Goal: Task Accomplishment & Management: Manage account settings

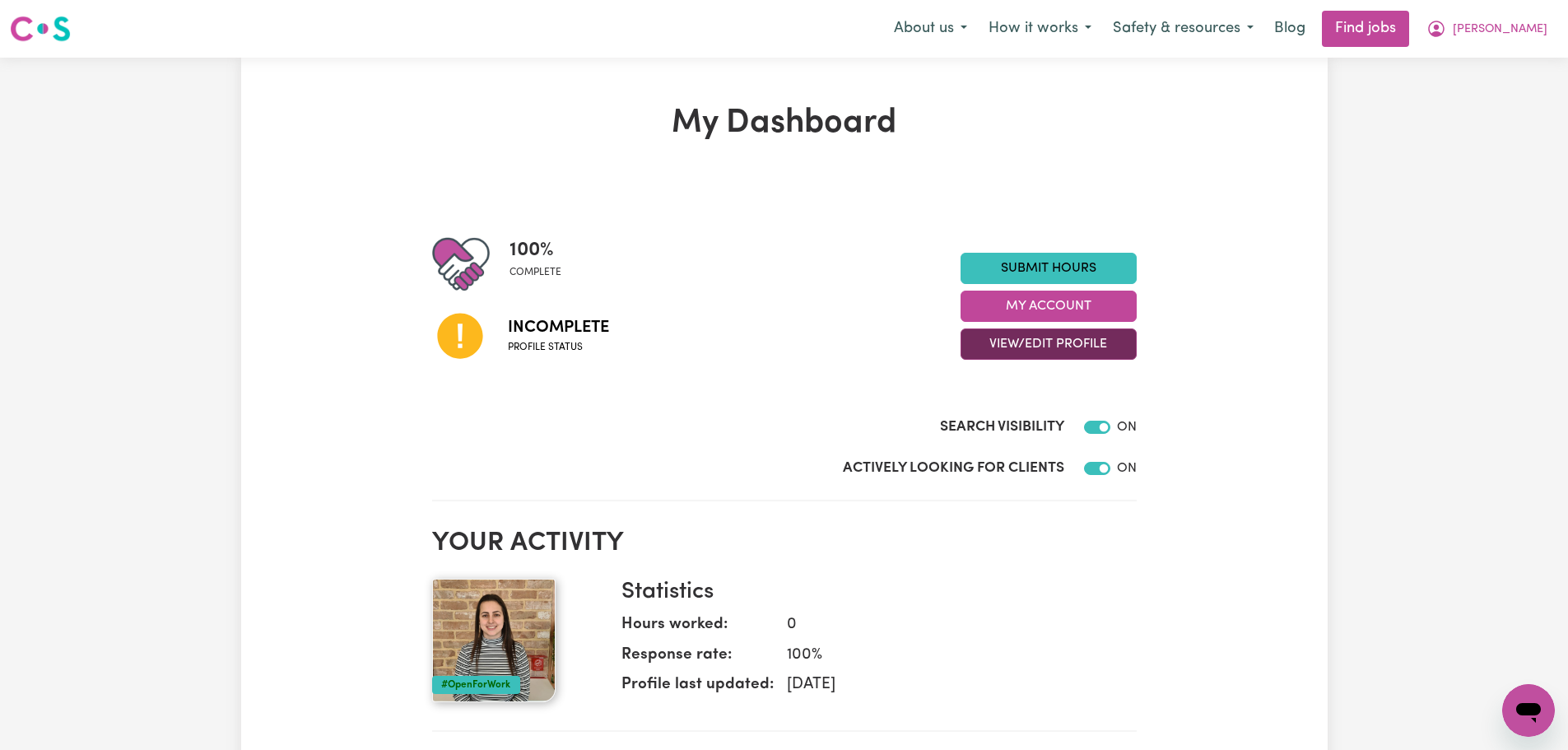
click at [1030, 341] on button "View/Edit Profile" at bounding box center [1048, 344] width 176 height 31
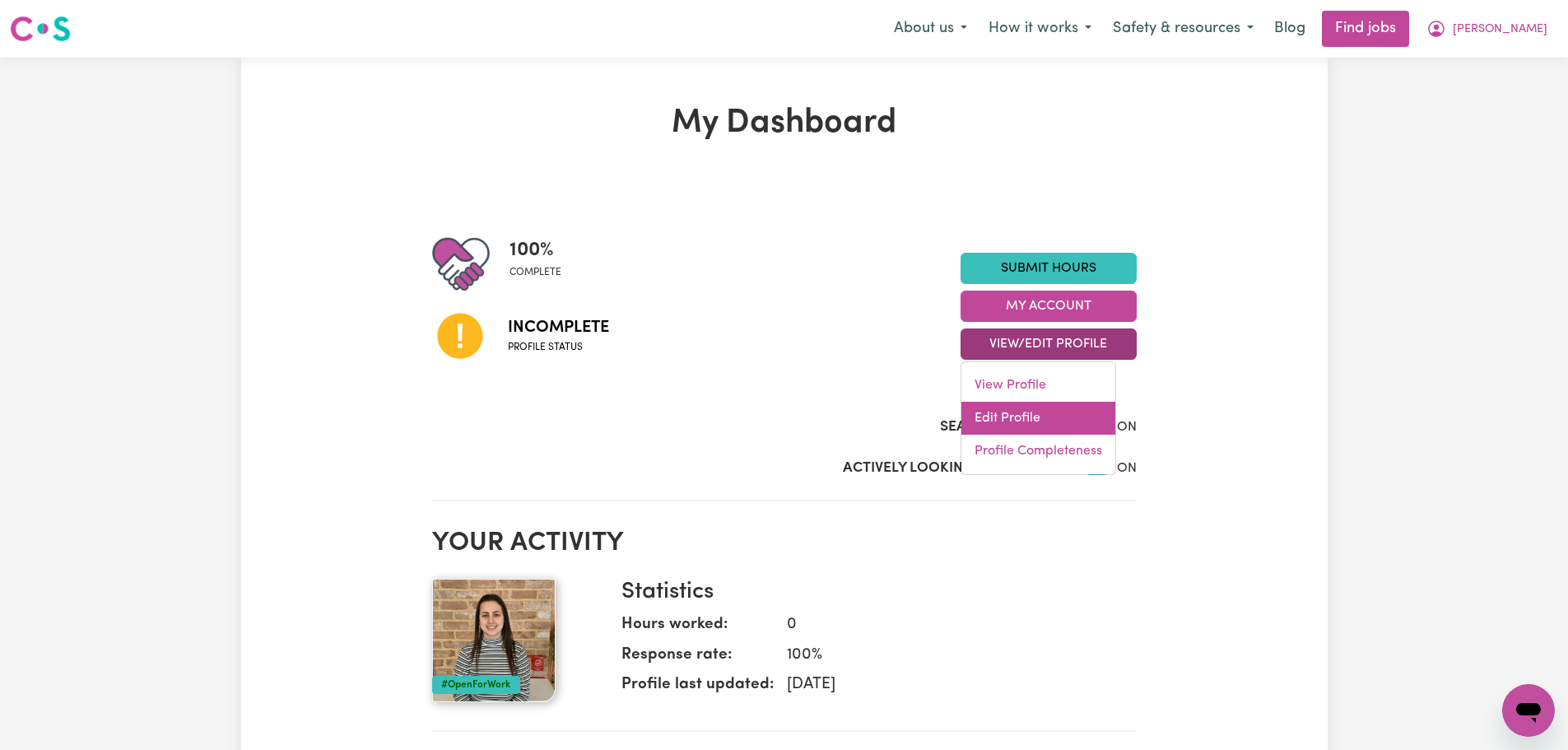
click at [1028, 412] on link "Edit Profile" at bounding box center [1038, 418] width 154 height 33
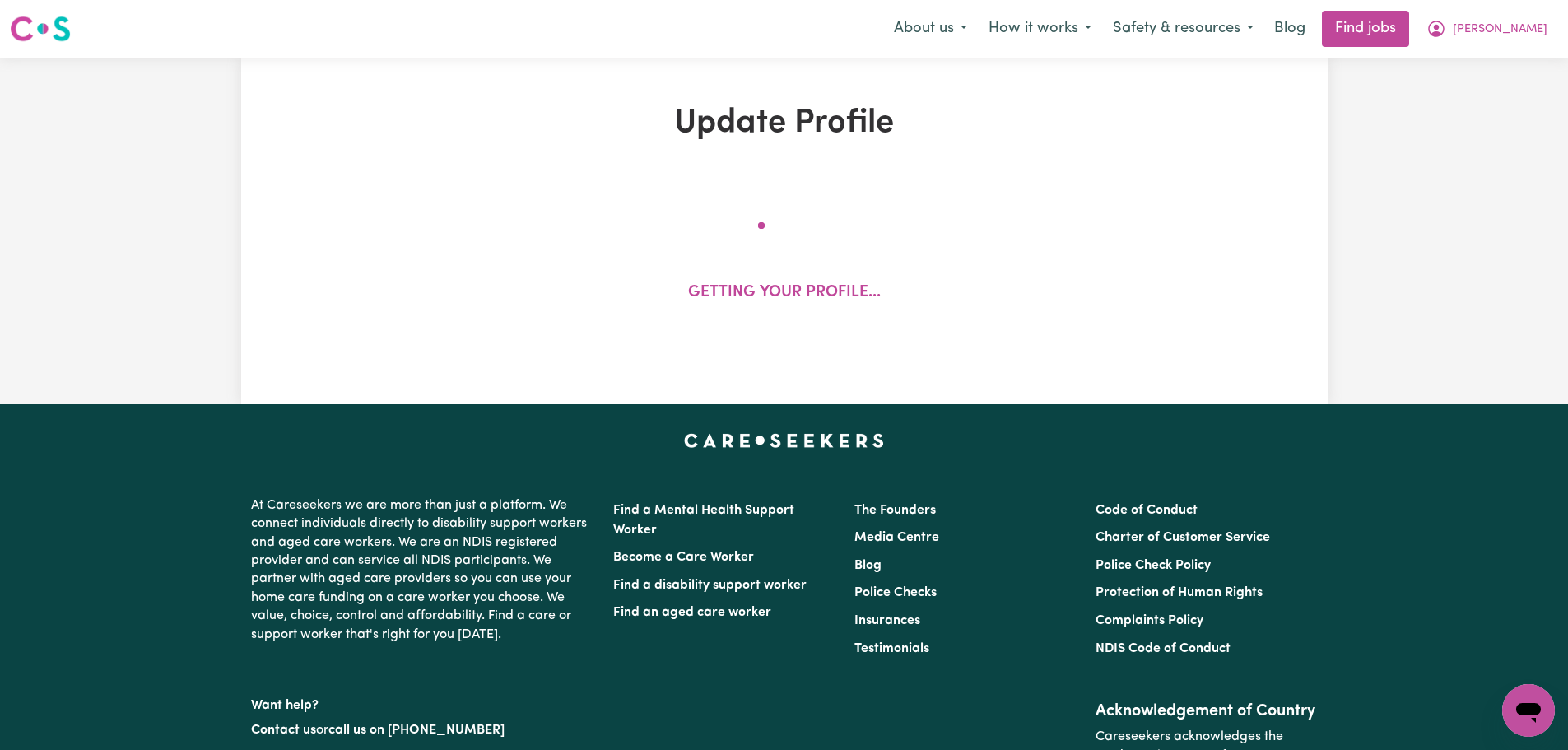
select select "[DEMOGRAPHIC_DATA]"
select select "Australian PR"
select select "Studying a healthcare related degree or qualification"
select select "65"
select select "85"
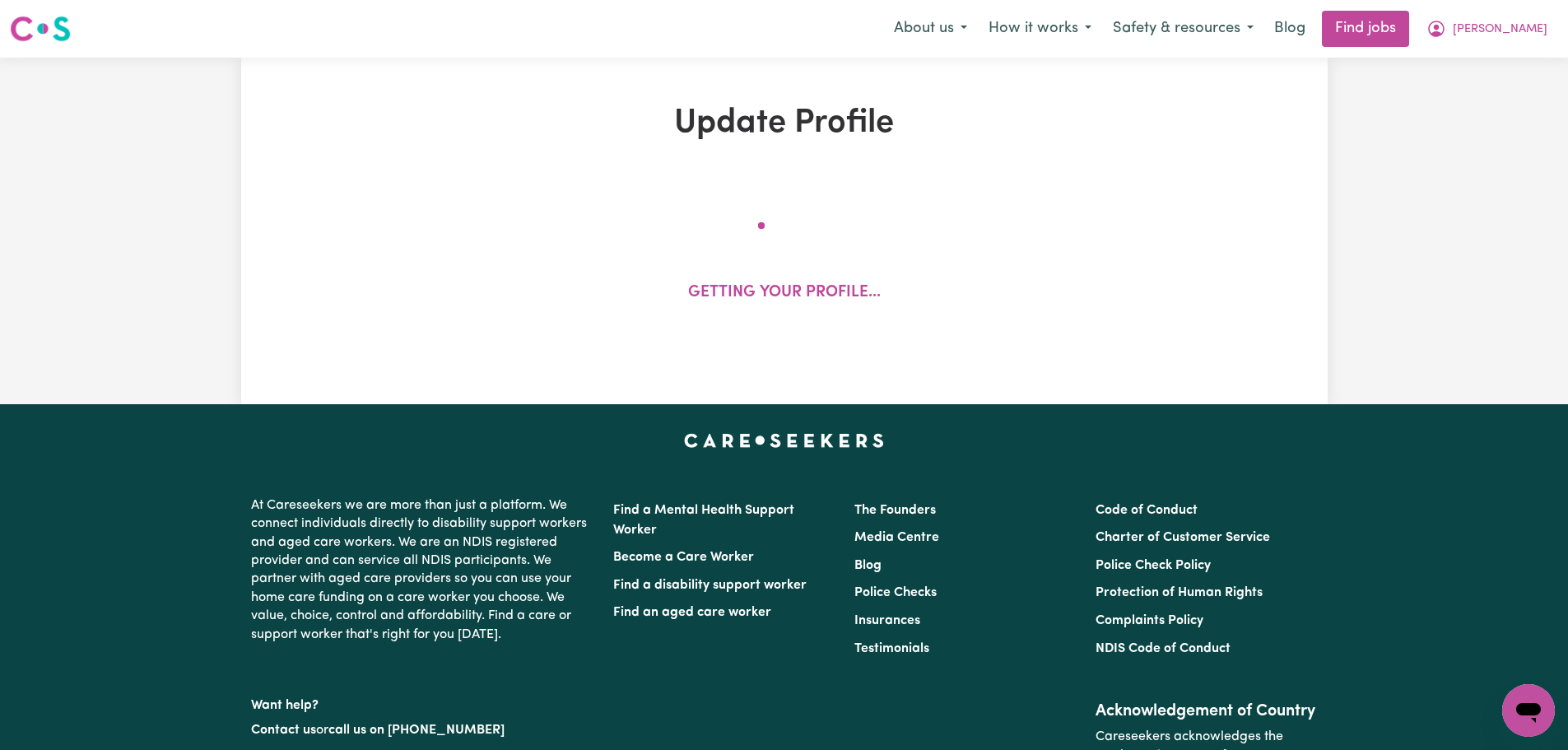
select select "100"
select select "120"
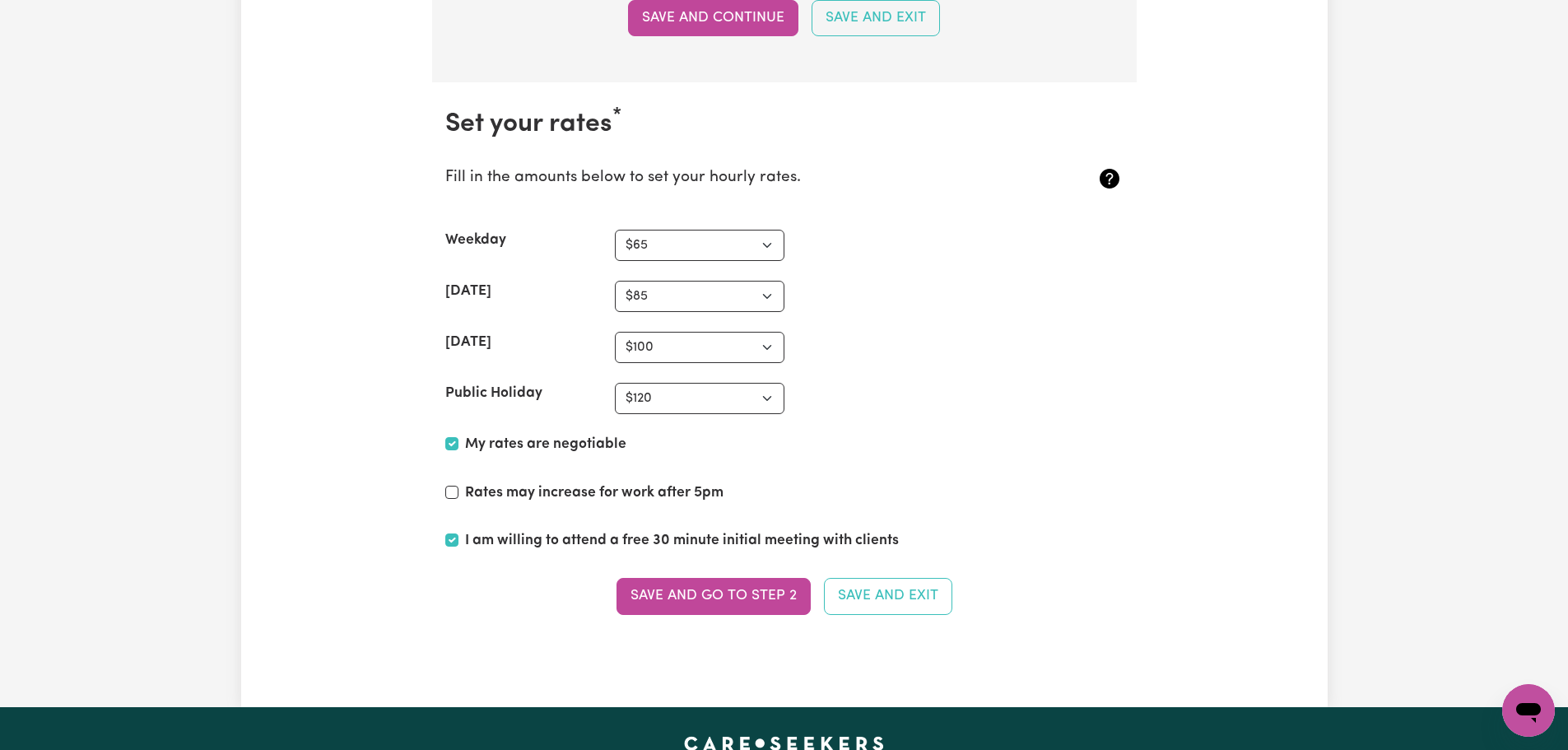
scroll to position [4036, 0]
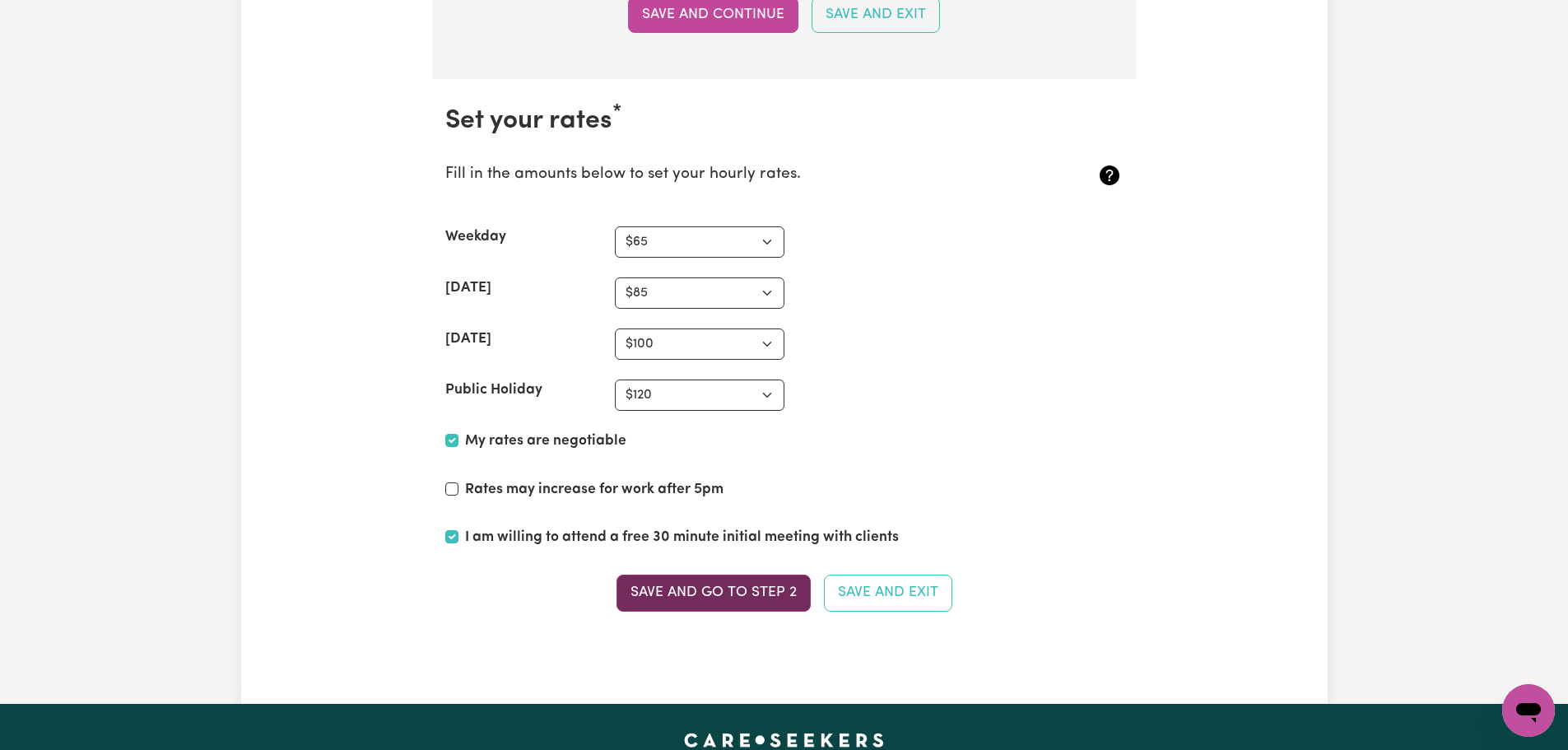
click at [764, 591] on button "Save and go to Step 2" at bounding box center [713, 593] width 194 height 36
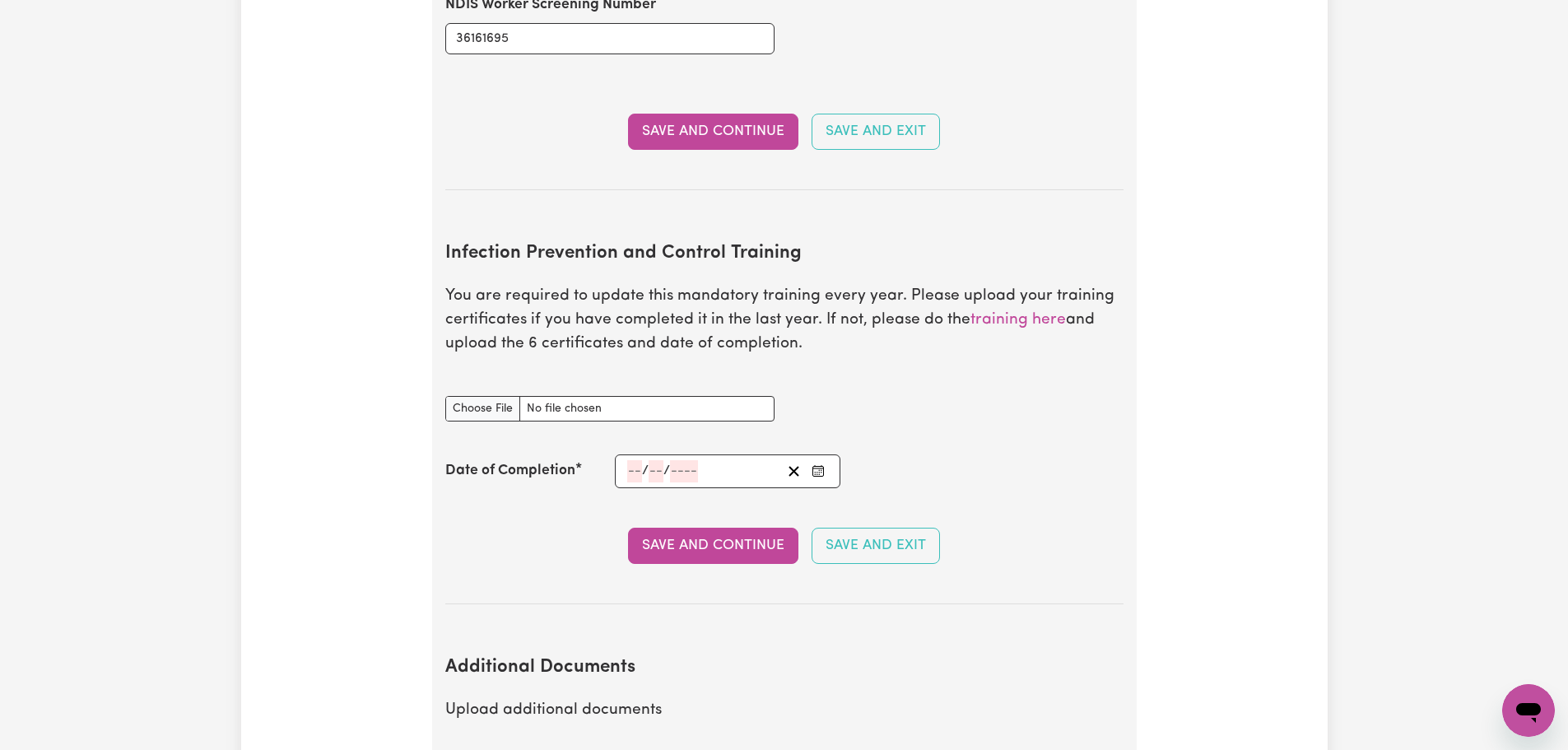
scroll to position [2718, 0]
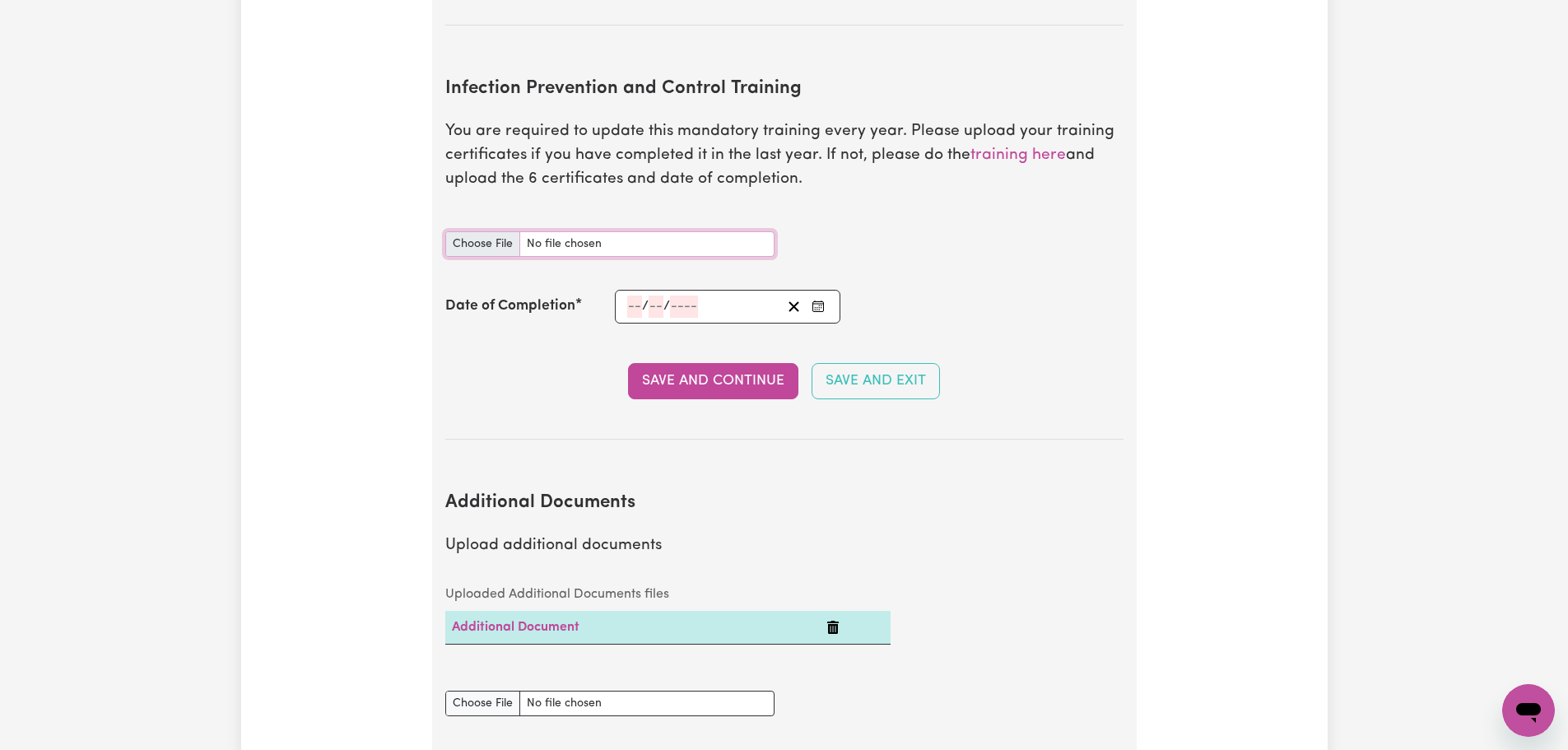
click at [501, 232] on input "Infection Prevention and Control Training document" at bounding box center [610, 245] width 330 height 26
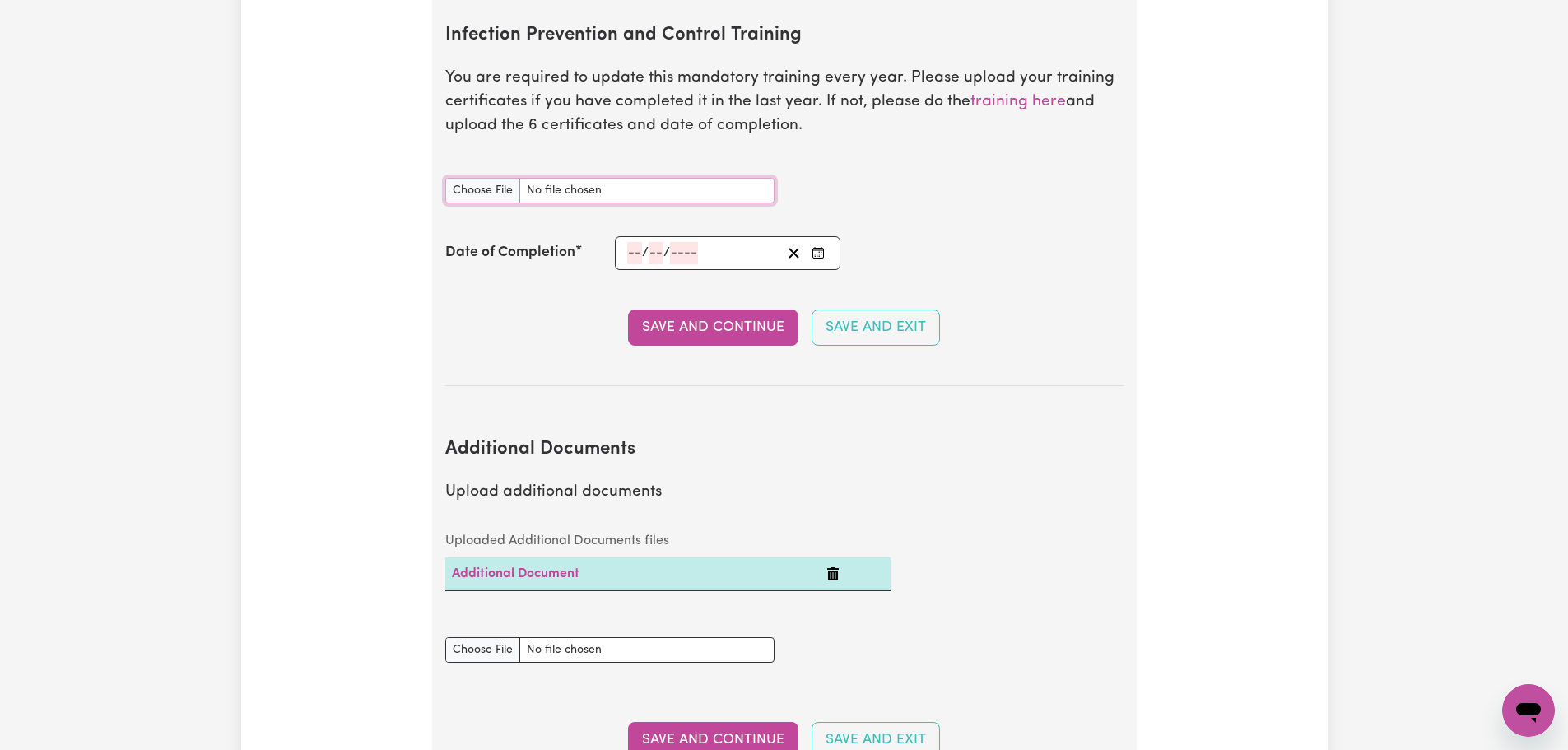
scroll to position [2800, 0]
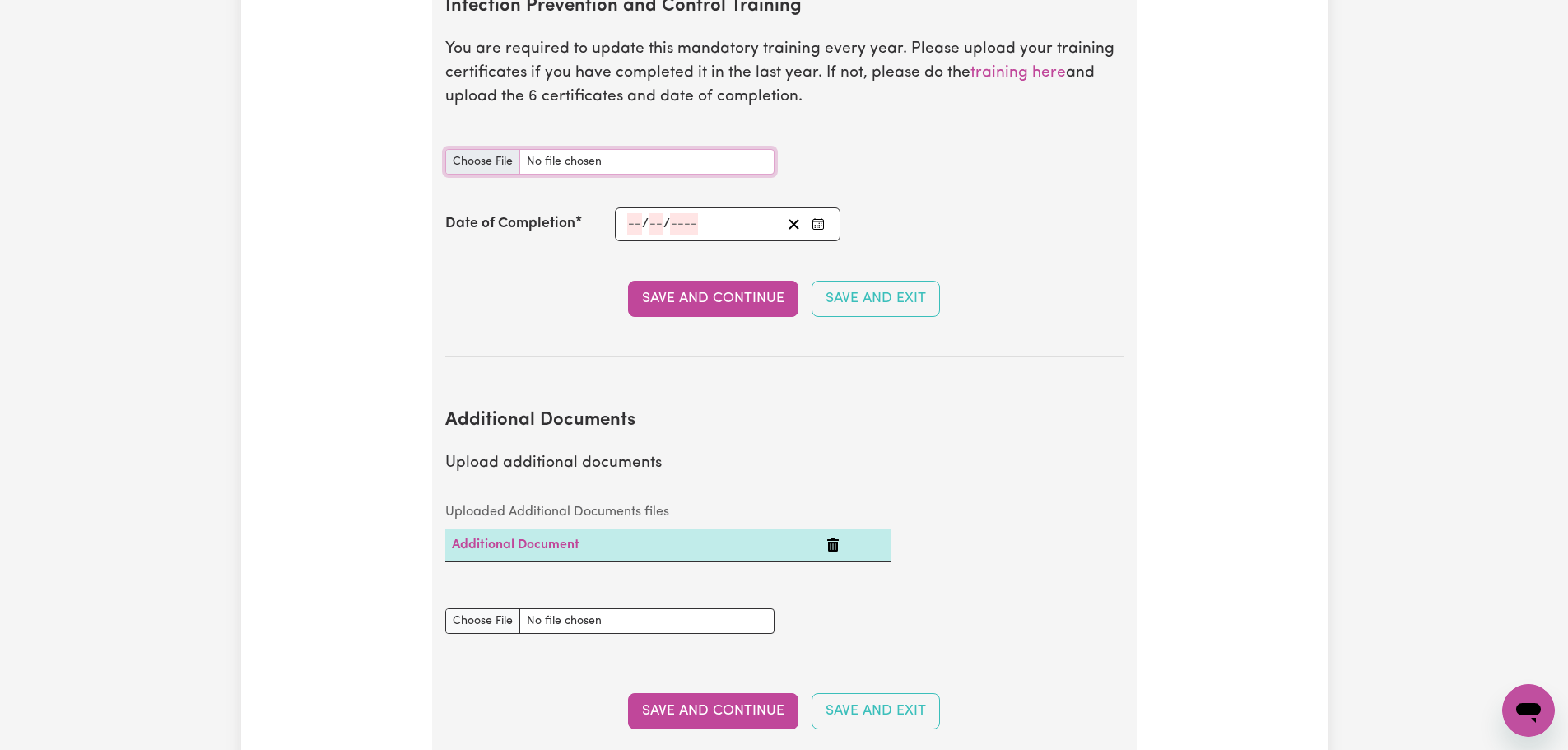
click at [522, 149] on input "Infection Prevention and Control Training document" at bounding box center [610, 162] width 330 height 26
type input "C:\fakepath\Module 1_6.pdf"
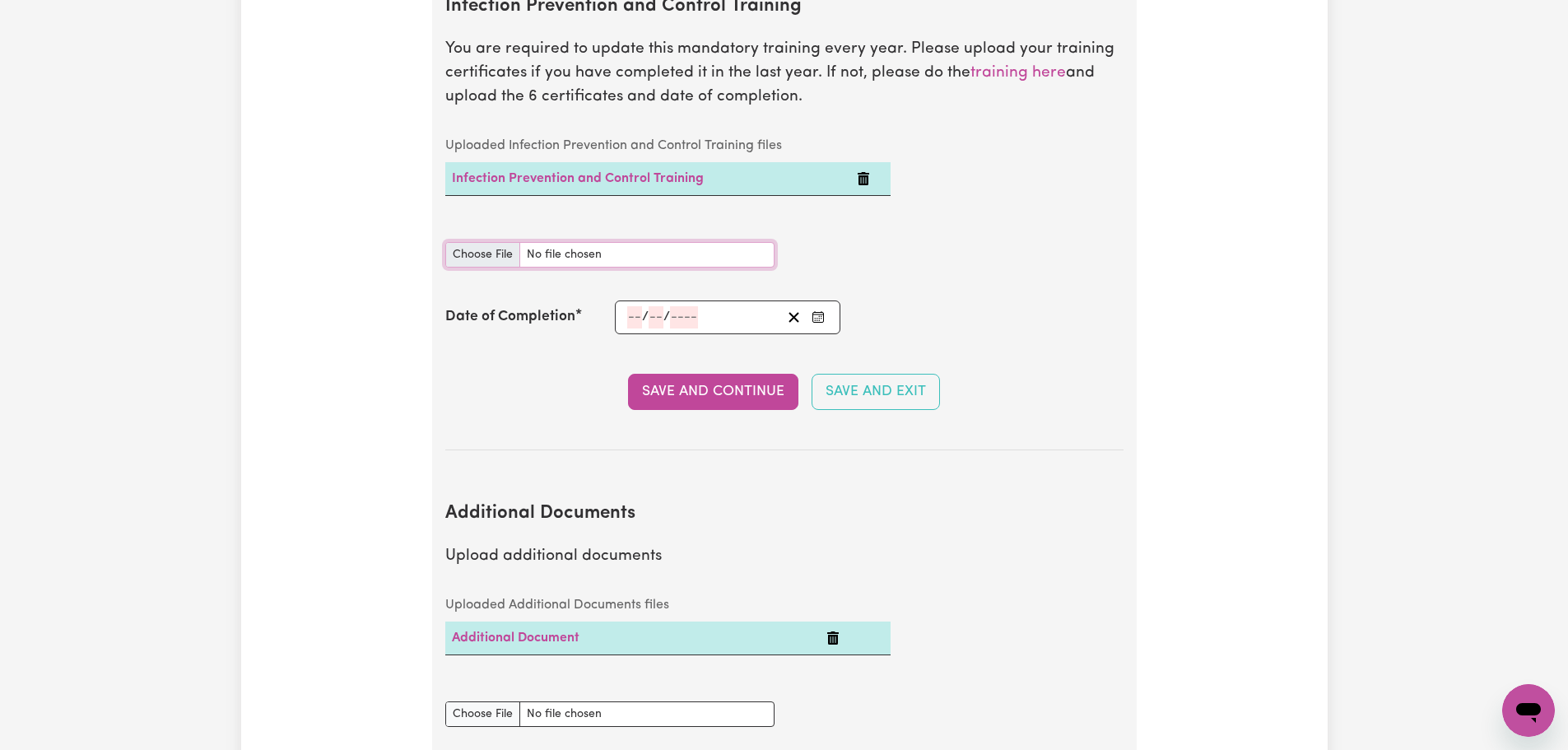
click at [488, 242] on input "Infection Prevention and Control Training document" at bounding box center [610, 255] width 330 height 26
click at [502, 242] on input "Infection Prevention and Control Training document" at bounding box center [610, 255] width 330 height 26
type input "C:\fakepath\Module 2_6.pdf"
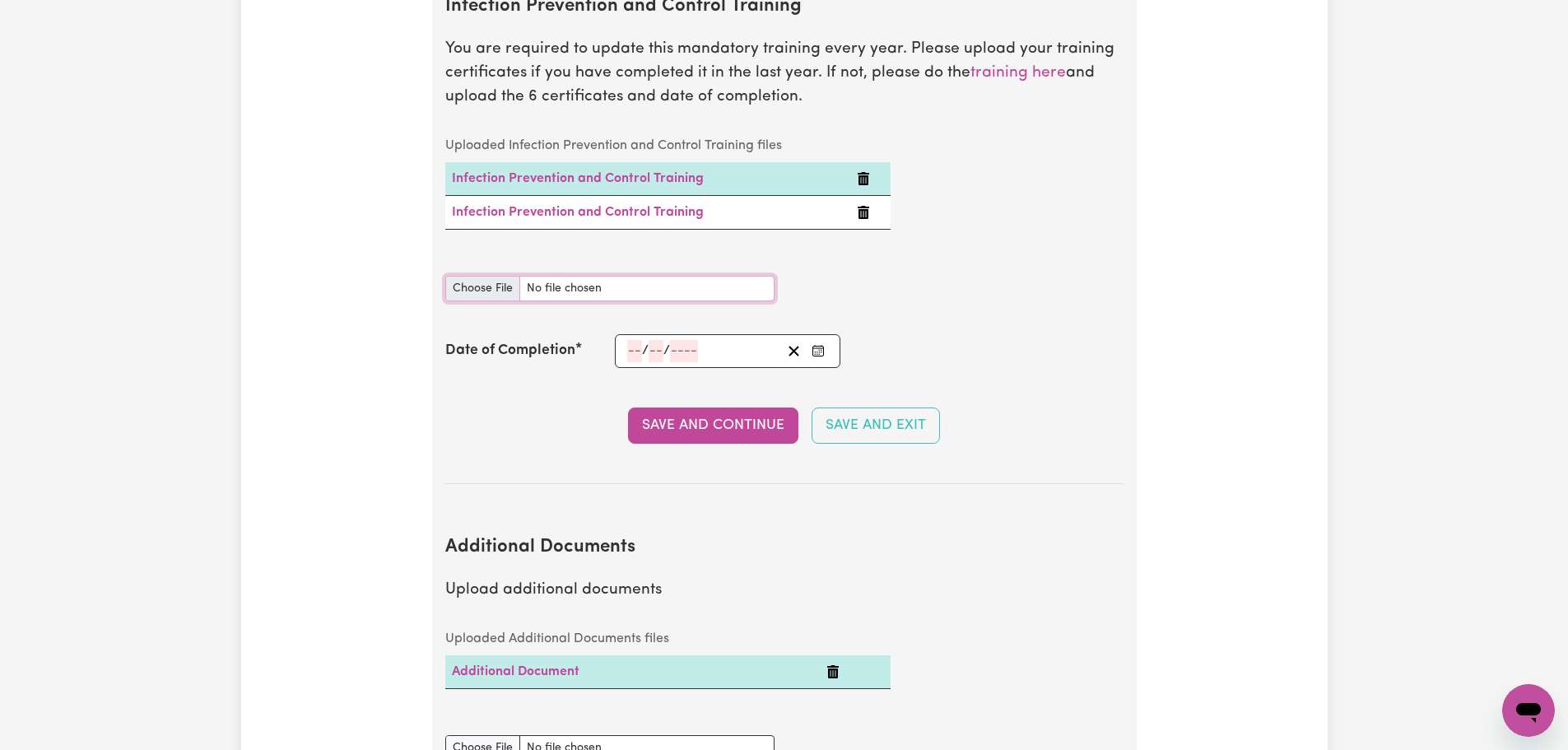
click at [506, 276] on input "Infection Prevention and Control Training document" at bounding box center [610, 288] width 330 height 26
type input "C:\fakepath\Module 3_6.pdf"
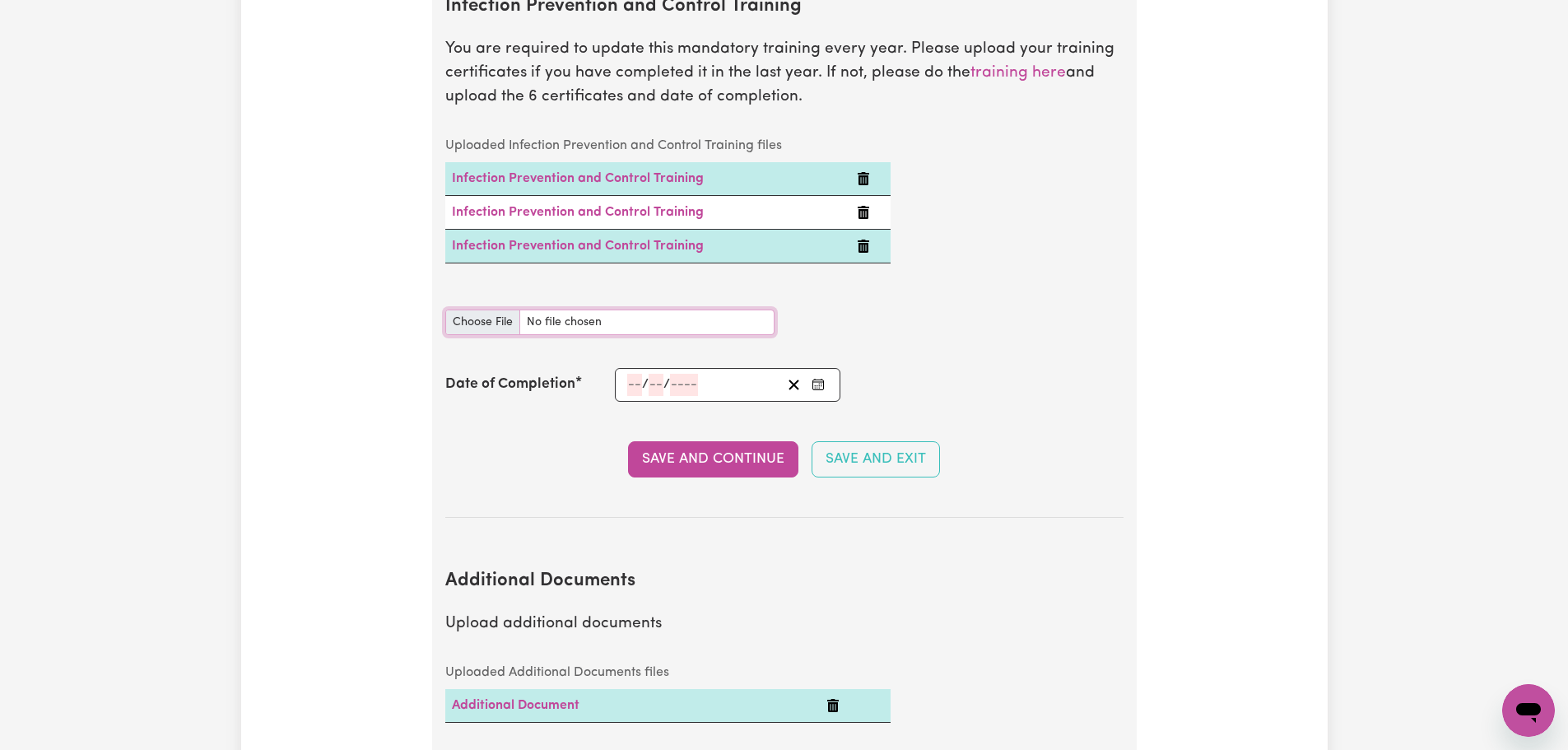
click at [487, 310] on input "Infection Prevention and Control Training document" at bounding box center [610, 323] width 330 height 26
type input "C:\fakepath\Module 4_6.pdf"
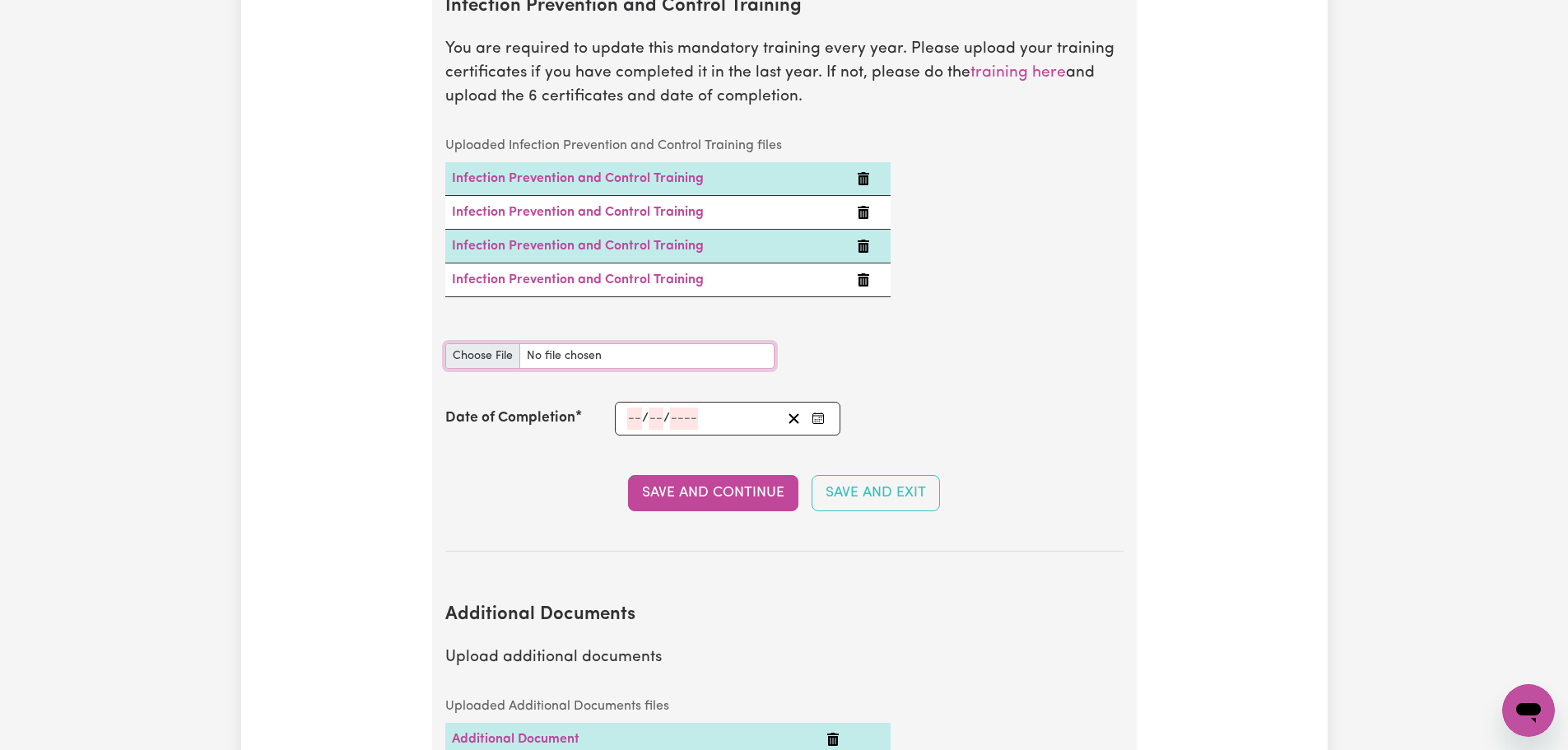
click at [498, 344] on input "Infection Prevention and Control Training document" at bounding box center [610, 356] width 330 height 26
type input "C:\fakepath\Module 5_6.pdf"
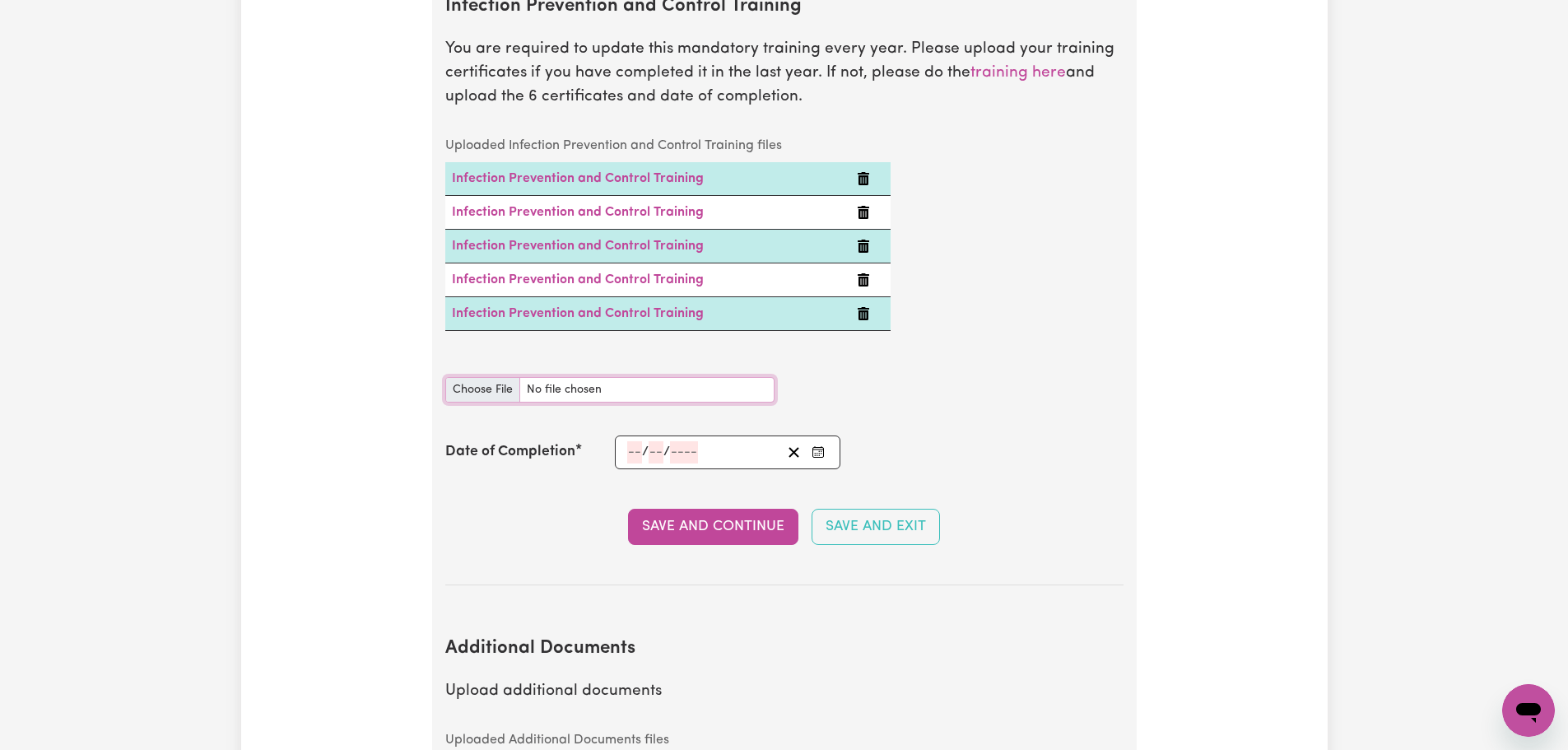
click at [482, 377] on input "Infection Prevention and Control Training document" at bounding box center [610, 390] width 330 height 26
type input "C:\fakepath\Module 6_6.pdf"
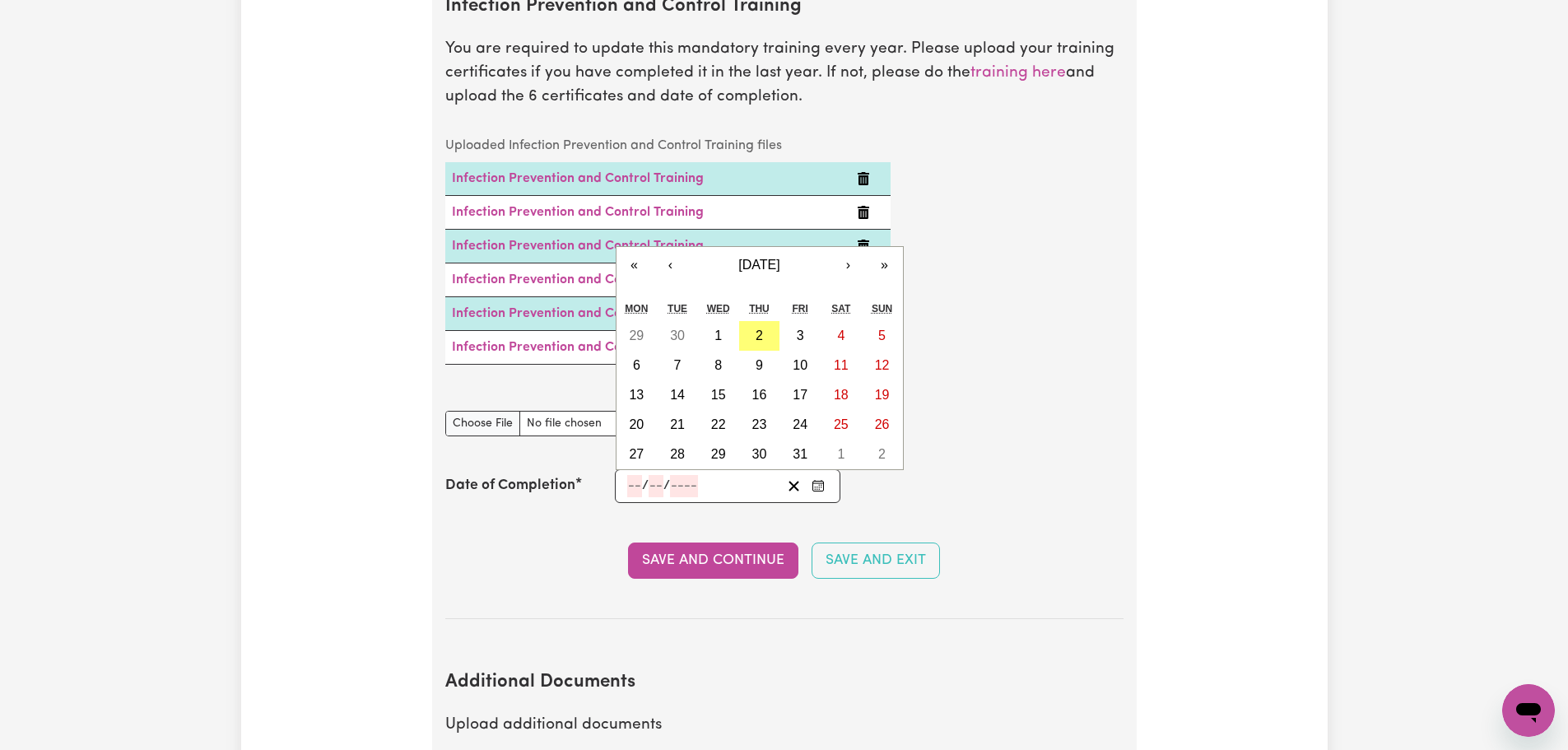
click at [630, 475] on input "number" at bounding box center [634, 487] width 15 height 22
click at [763, 324] on button "2" at bounding box center [760, 336] width 41 height 29
type input "[DATE]"
type input "2"
type input "10"
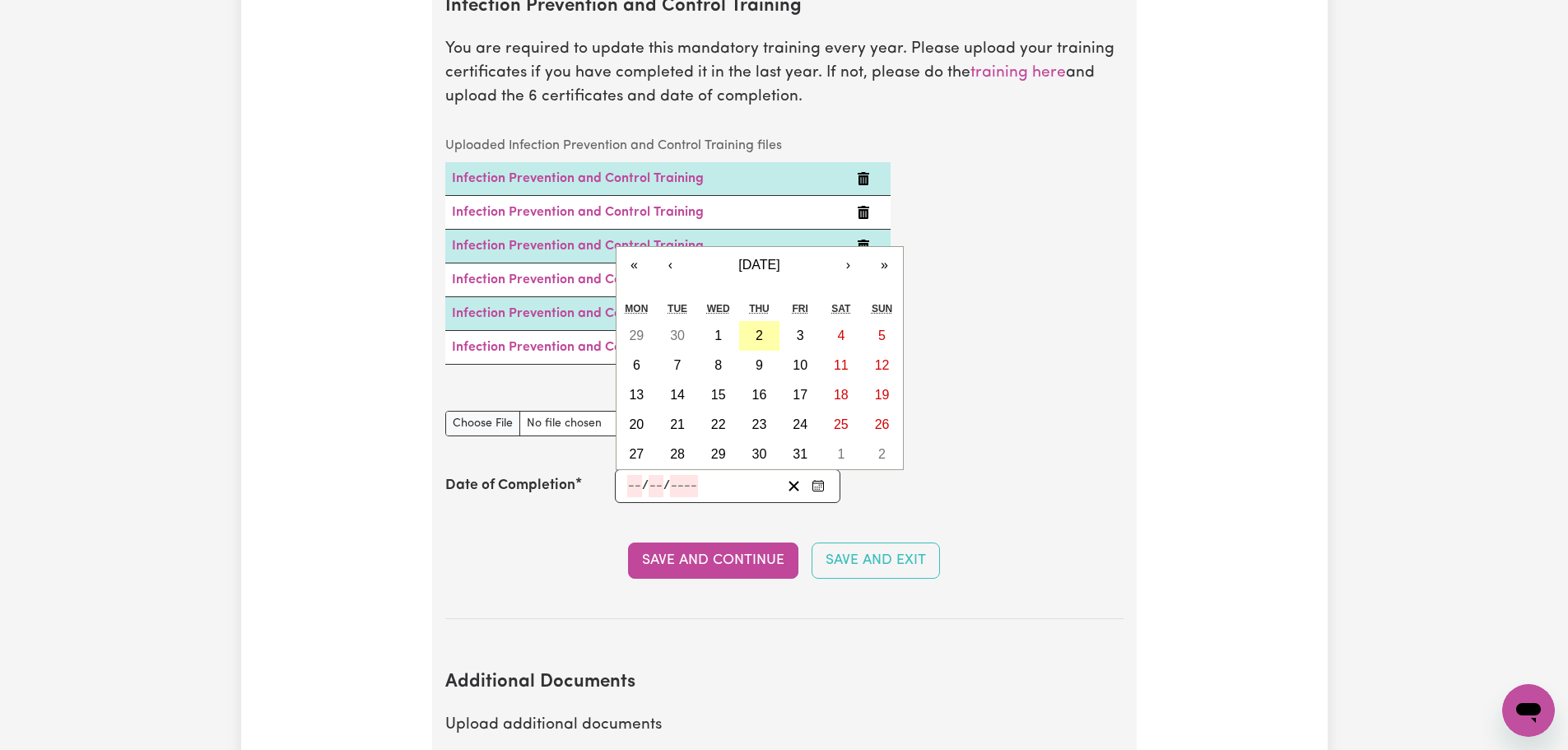
type input "2025"
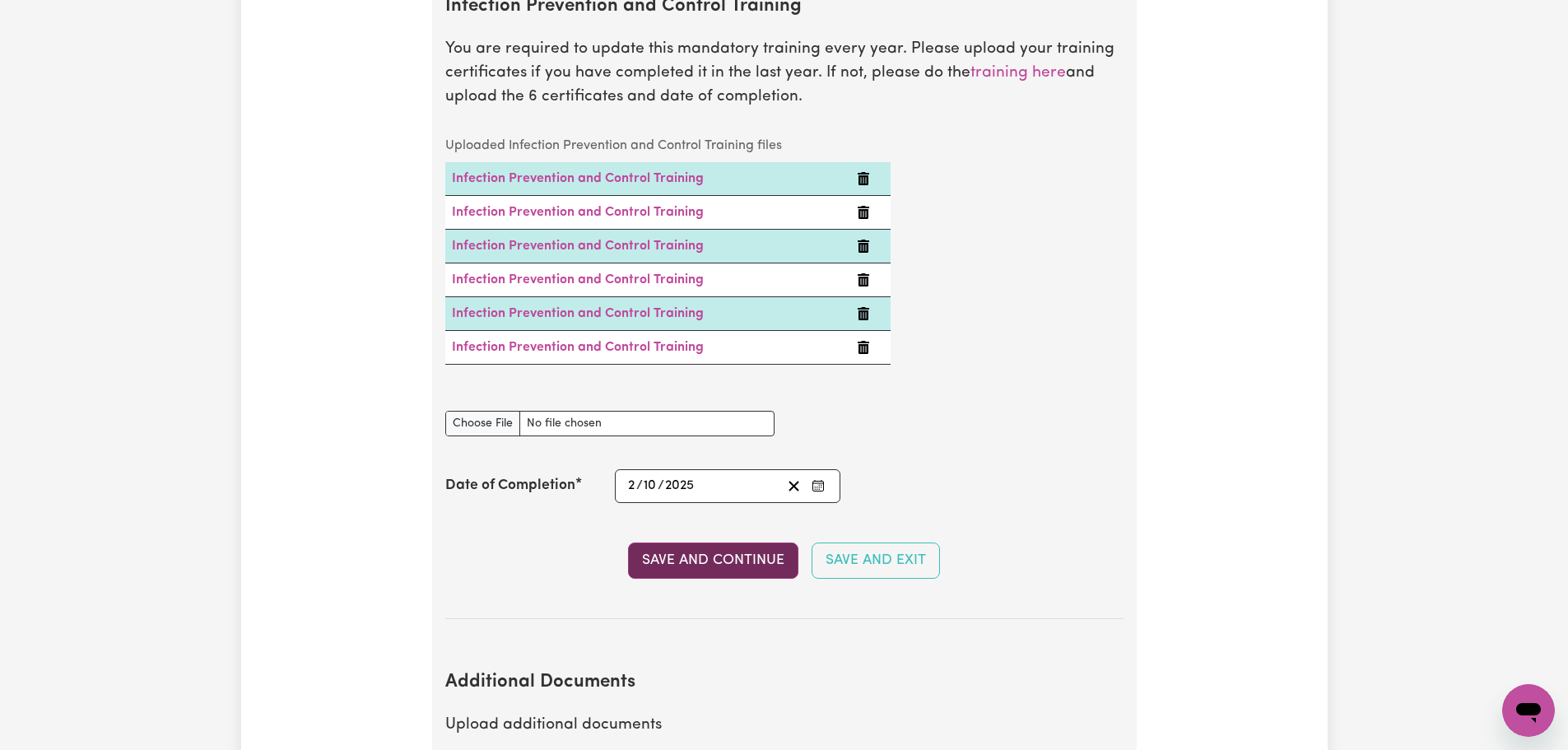
click at [740, 542] on button "Save and Continue" at bounding box center [713, 561] width 170 height 36
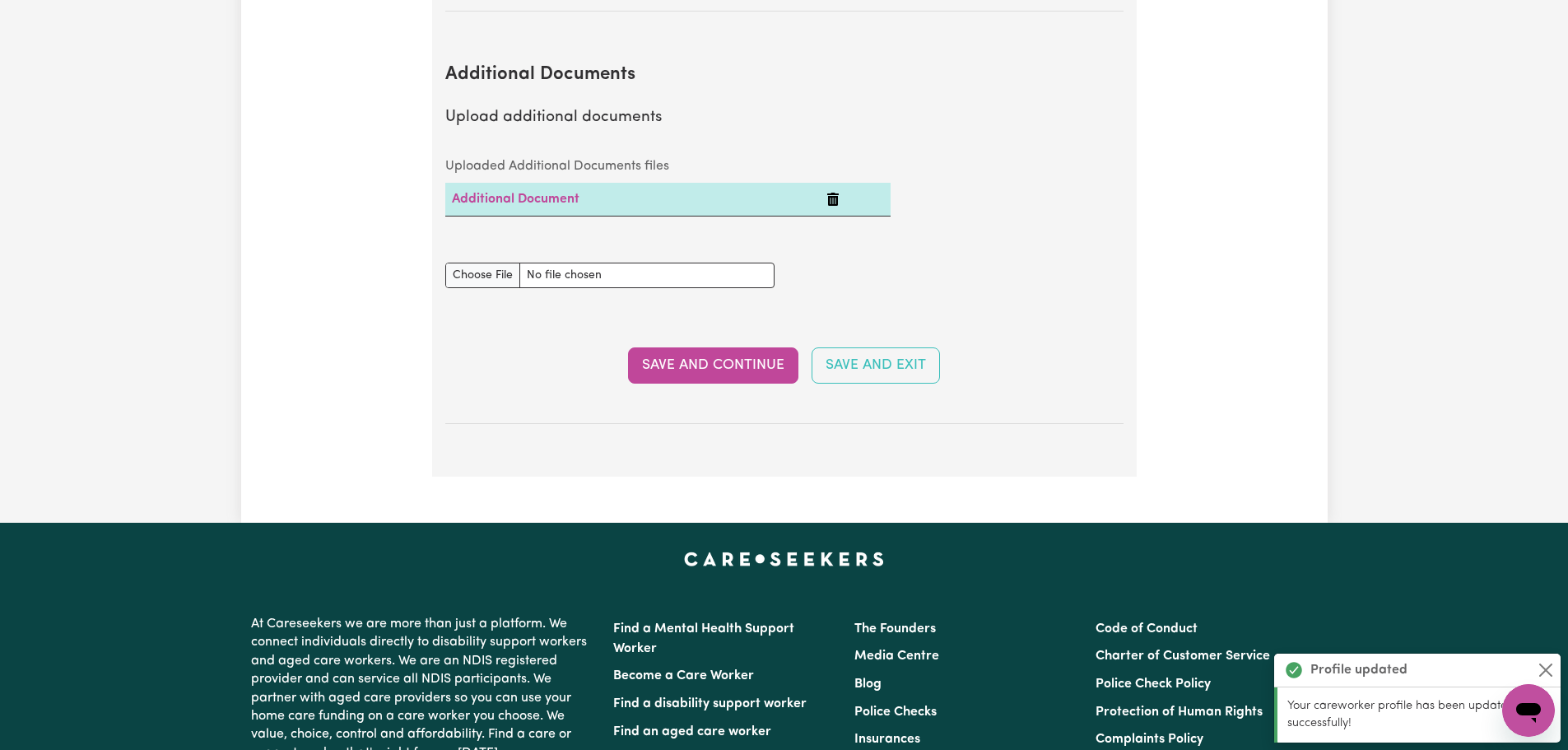
scroll to position [3423, 0]
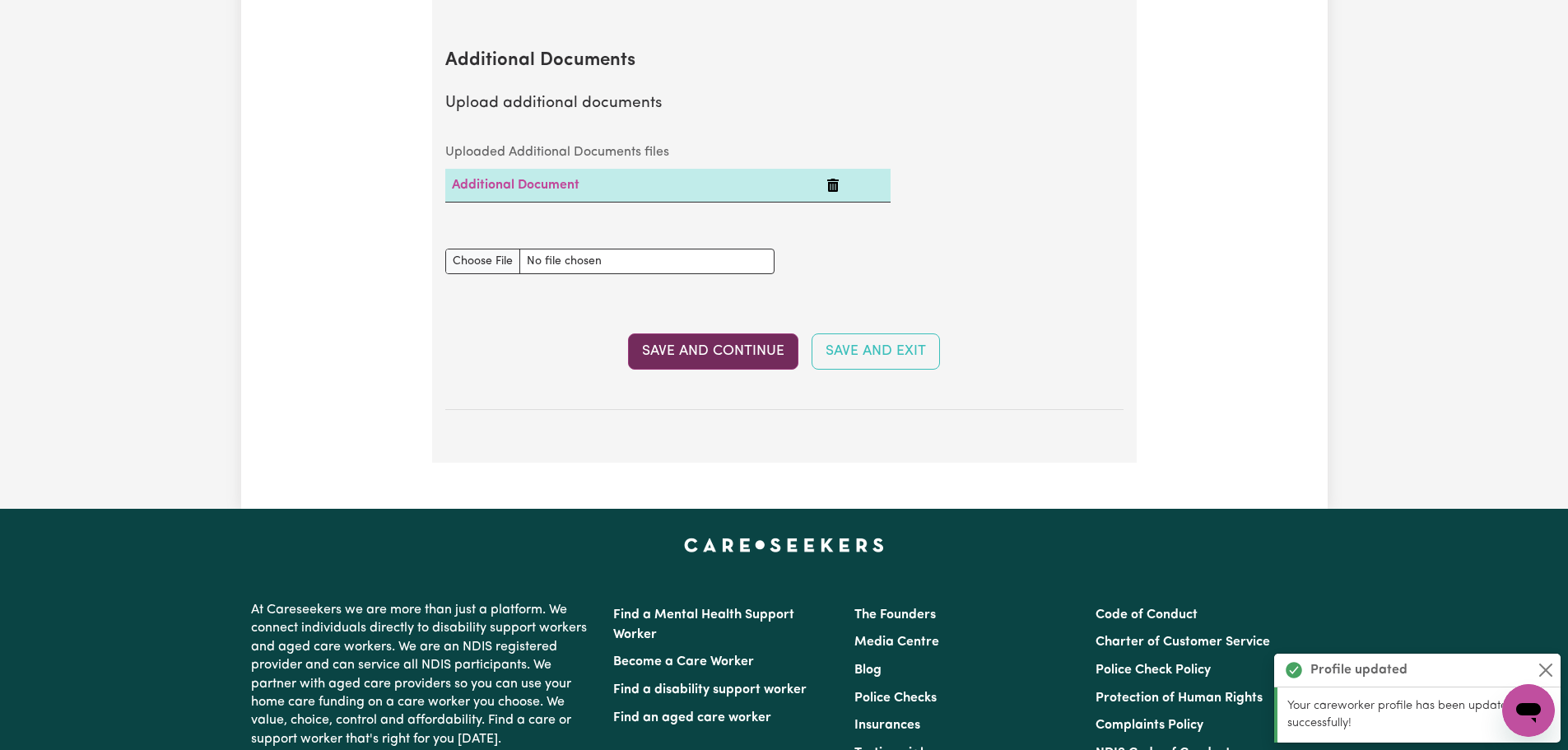
click at [774, 335] on button "Save and Continue" at bounding box center [713, 351] width 170 height 36
select select "2020"
select select "Certificate III (Individual Support)"
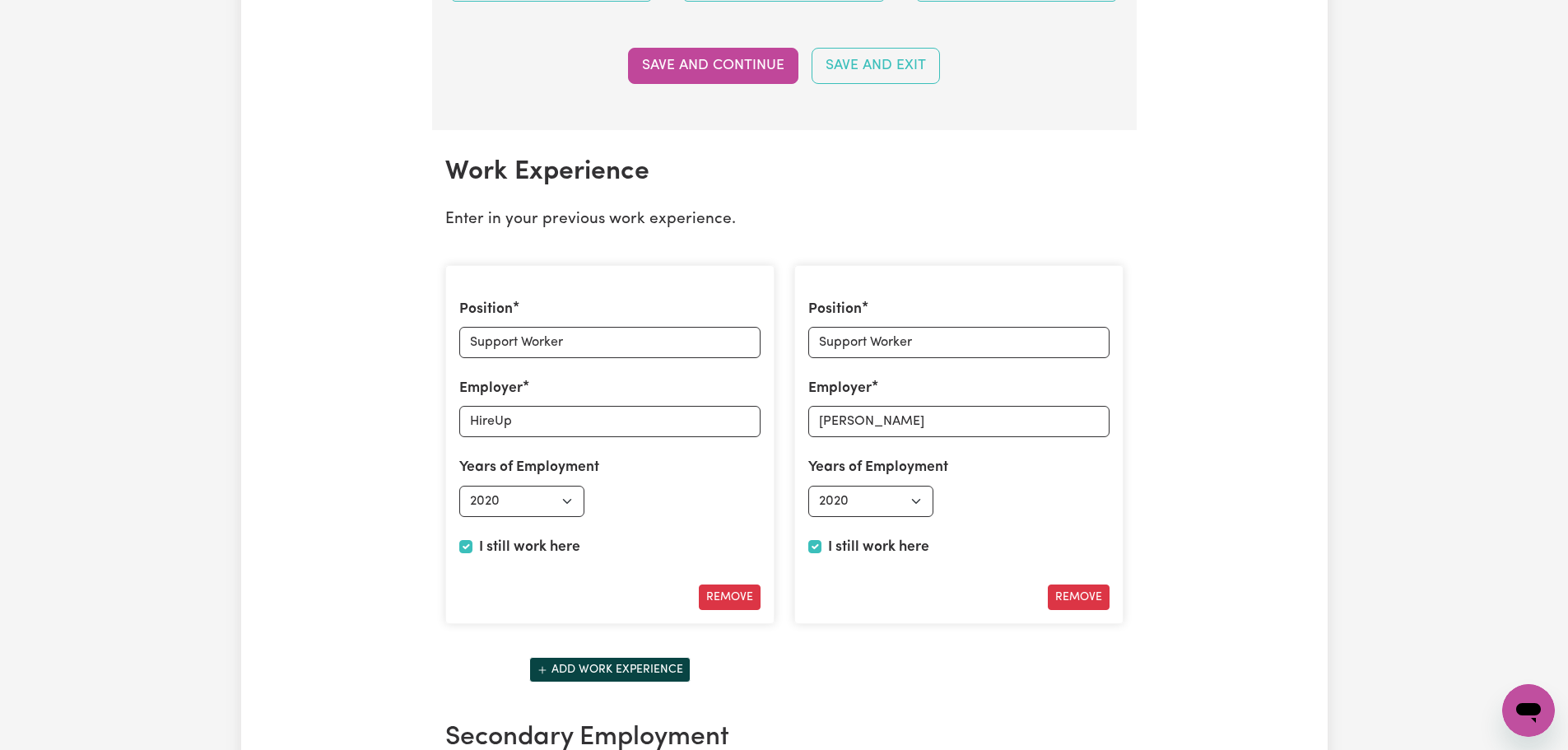
scroll to position [2224, 0]
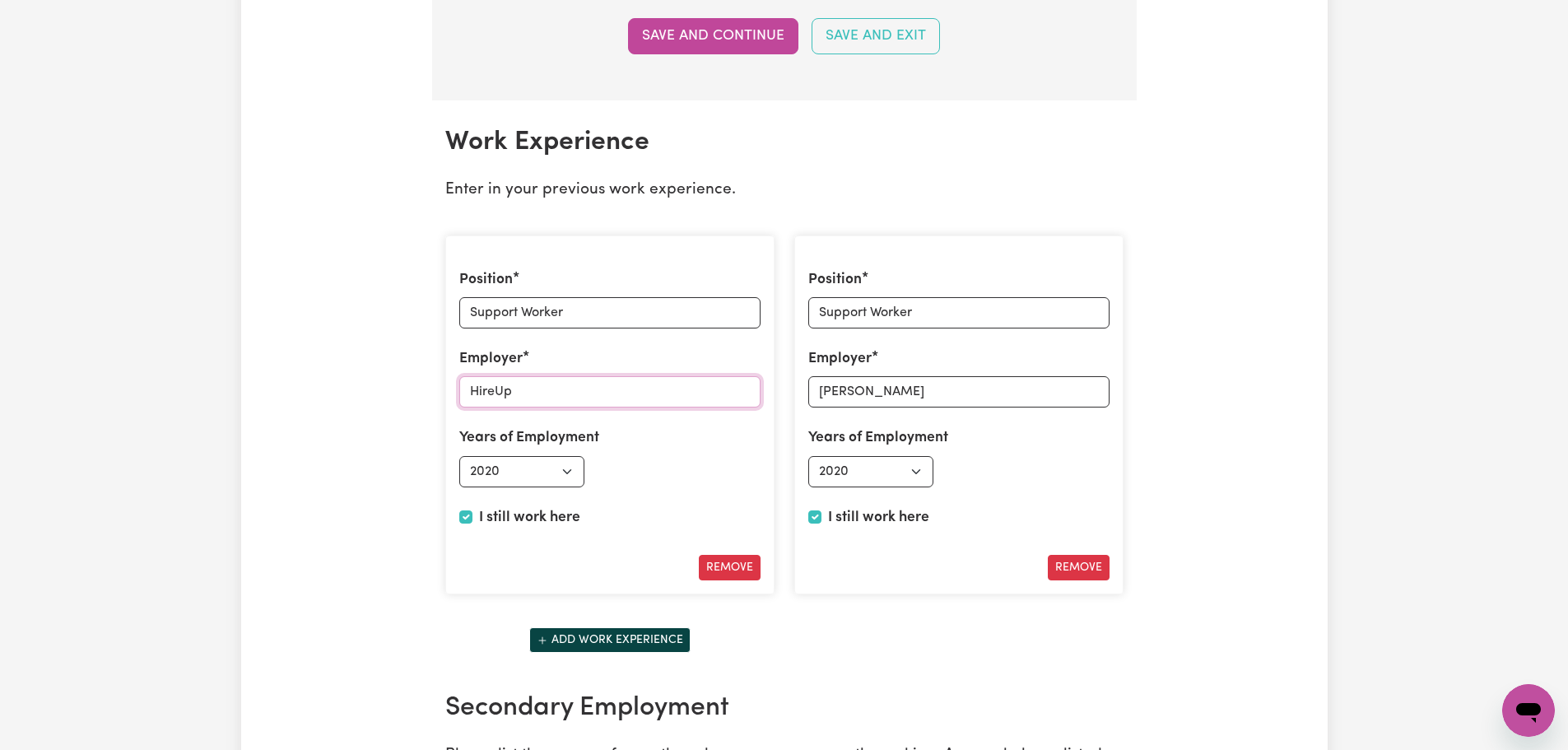
drag, startPoint x: 556, startPoint y: 393, endPoint x: 409, endPoint y: 373, distance: 148.4
click at [409, 373] on div "Update Profile 1 2 3 4 5 Step 3 : Your Work and Experience Potential clients ne…" at bounding box center [784, 183] width 1087 height 4608
type input "GIO In Home & Outings"
drag, startPoint x: 935, startPoint y: 307, endPoint x: 835, endPoint y: 301, distance: 100.2
click at [835, 301] on input "Support Worker" at bounding box center [959, 313] width 301 height 31
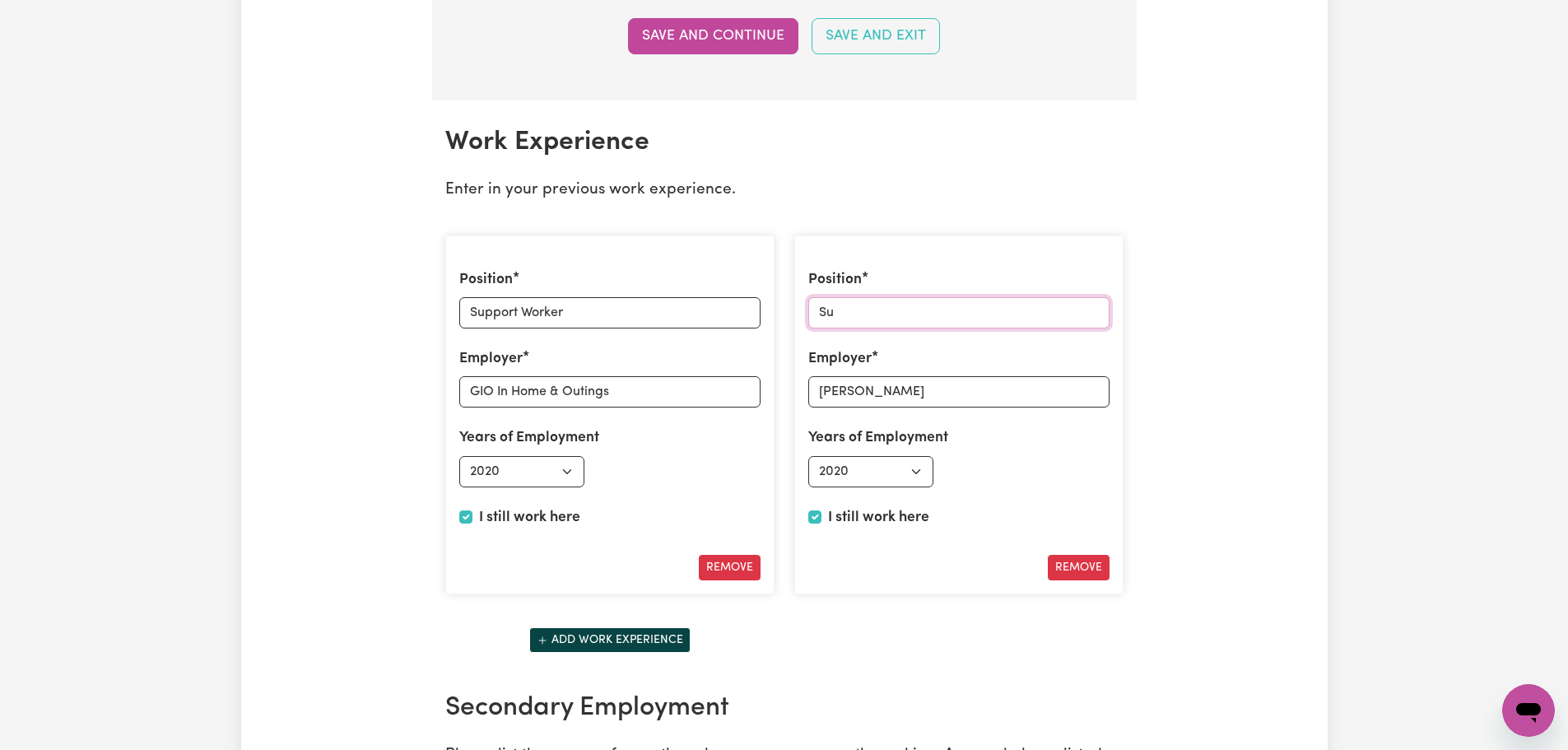
type input "S"
type input "DWH Disability"
click at [937, 308] on input "DWH Disability" at bounding box center [959, 313] width 301 height 31
type input "Support Worker"
click at [919, 394] on input "[PERSON_NAME]" at bounding box center [959, 392] width 301 height 31
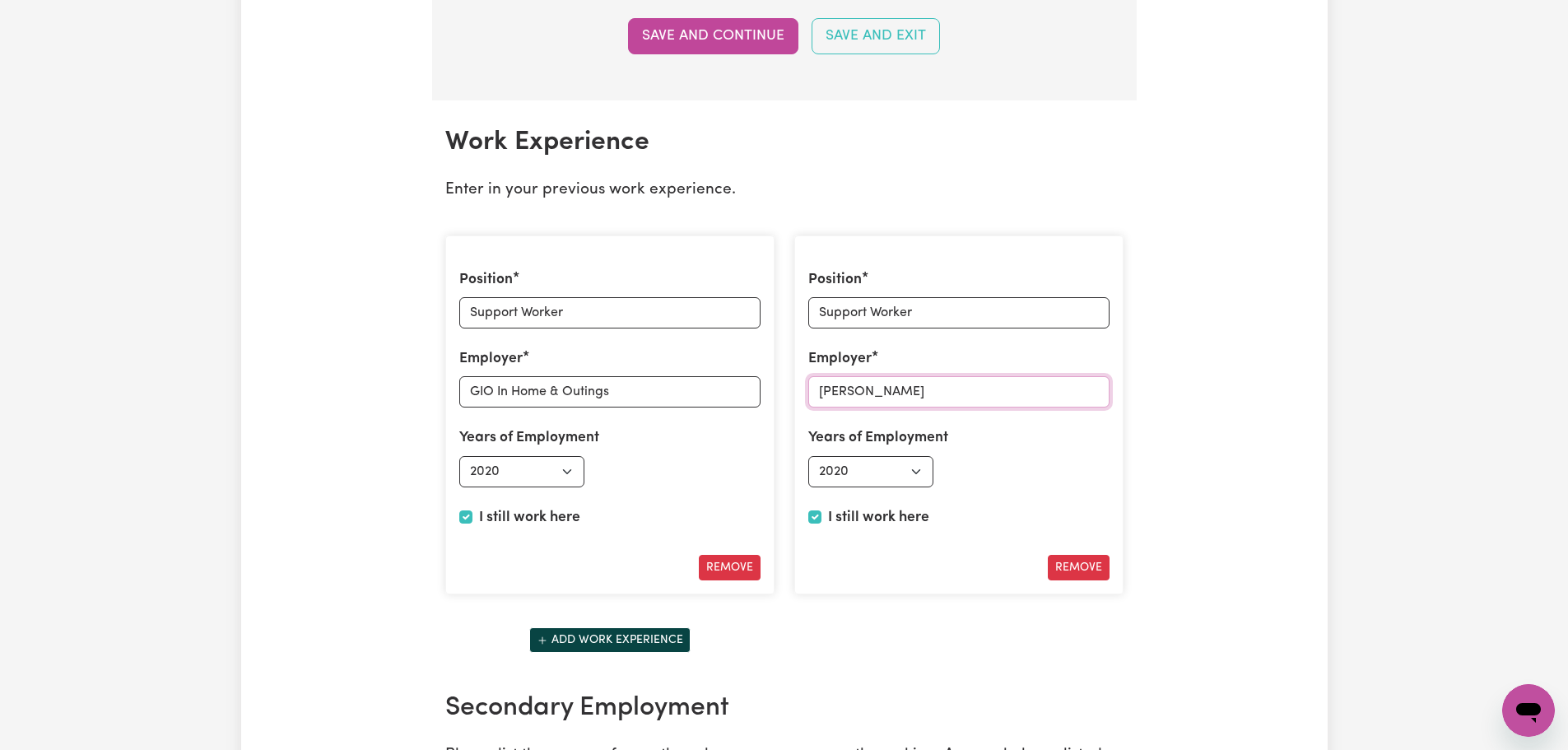
paste input "DWH Disability"
type input "DWH Disability"
click at [923, 479] on select "Select start year [DATE] 1952 1953 1954 1955 1956 1957 1958 1959 1960 1961 1962…" at bounding box center [871, 472] width 126 height 31
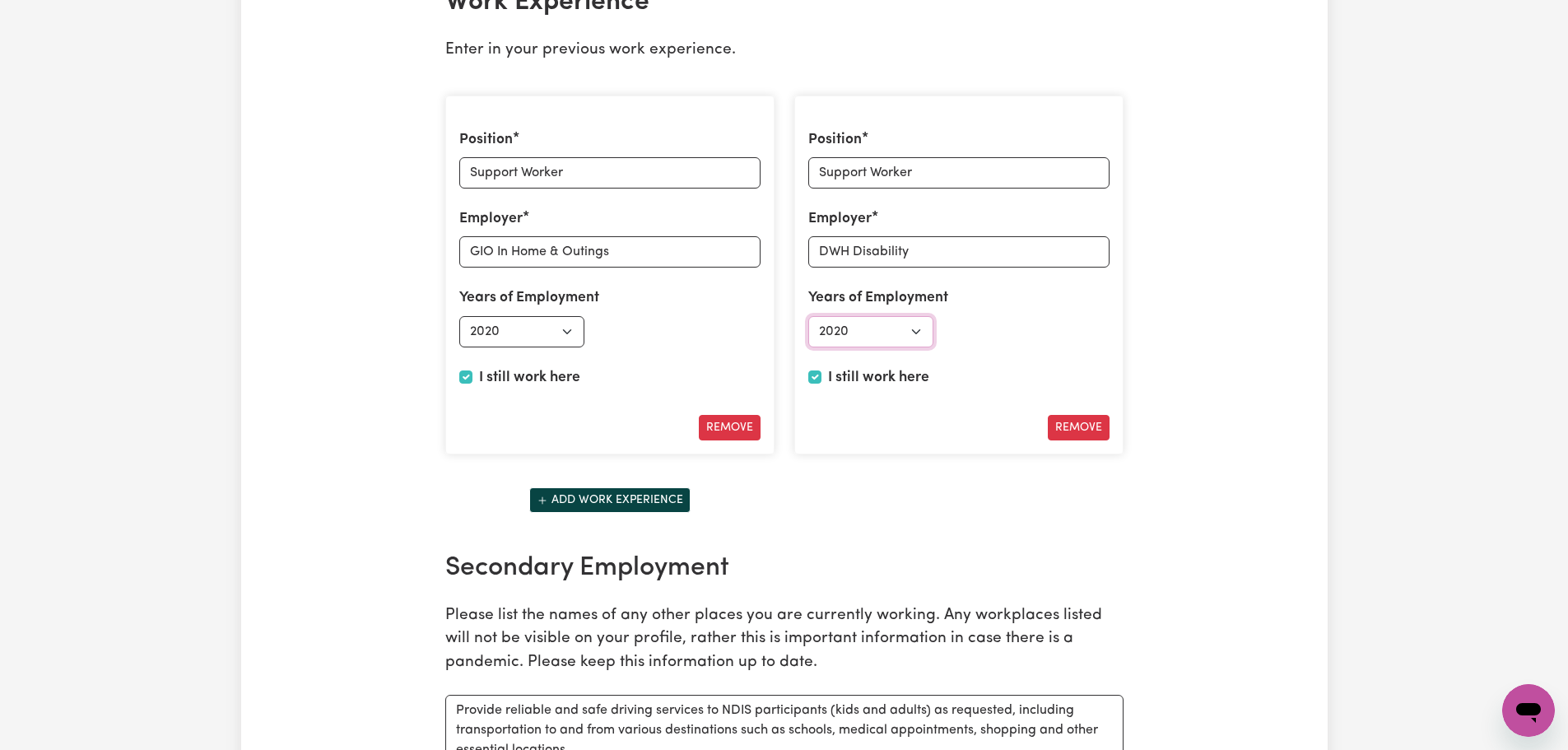
scroll to position [2471, 0]
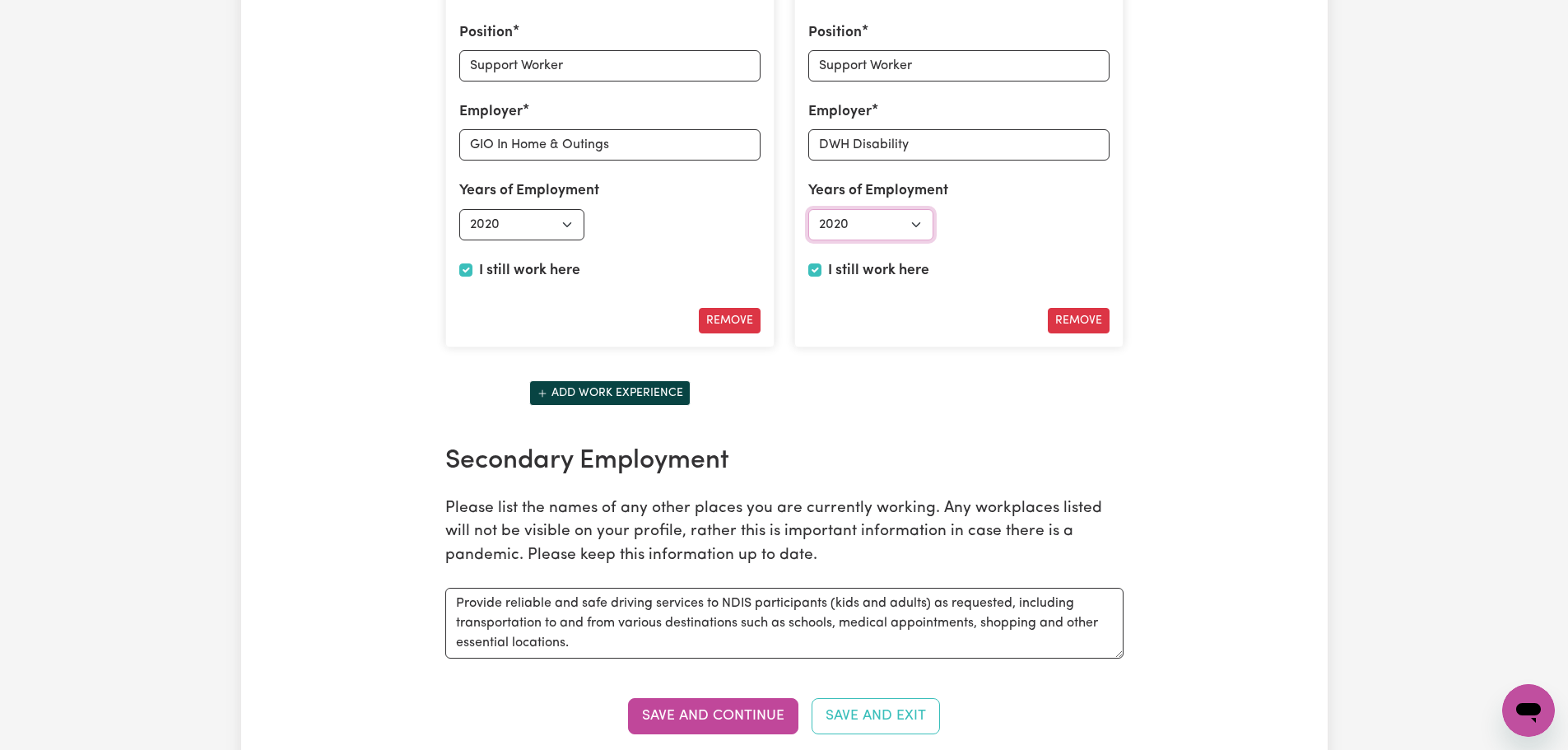
click at [902, 233] on select "Select start year [DATE] 1952 1953 1954 1955 1956 1957 1958 1959 1960 1961 1962…" at bounding box center [871, 225] width 126 height 31
select select "2025"
click at [808, 209] on select "Select start year [DATE] 1952 1953 1954 1955 1956 1957 1958 1959 1960 1961 1962…" at bounding box center [871, 225] width 126 height 31
click at [822, 267] on div "I still work here" at bounding box center [959, 274] width 301 height 28
click at [818, 270] on input "I still work here" at bounding box center [814, 270] width 13 height 13
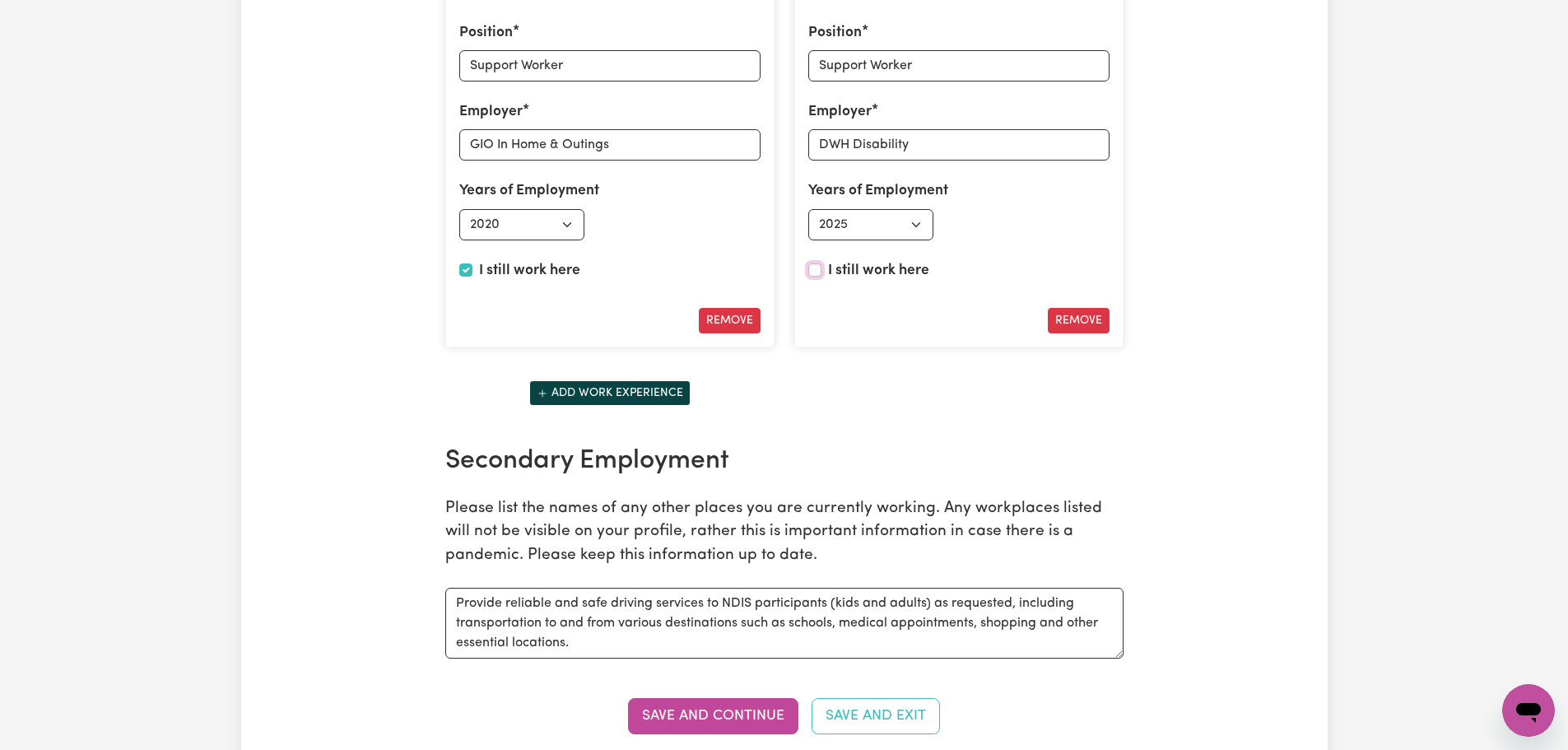
checkbox input "false"
click at [1014, 229] on select "Select end year [DATE] 1952 1953 1954 1955 1956 1957 1958 1959 1960 1961 1962 1…" at bounding box center [1046, 225] width 126 height 31
select select "2025"
click at [984, 209] on select "Select end year [DATE] 1952 1953 1954 1955 1956 1957 1958 1959 1960 1961 1962 1…" at bounding box center [1046, 225] width 126 height 31
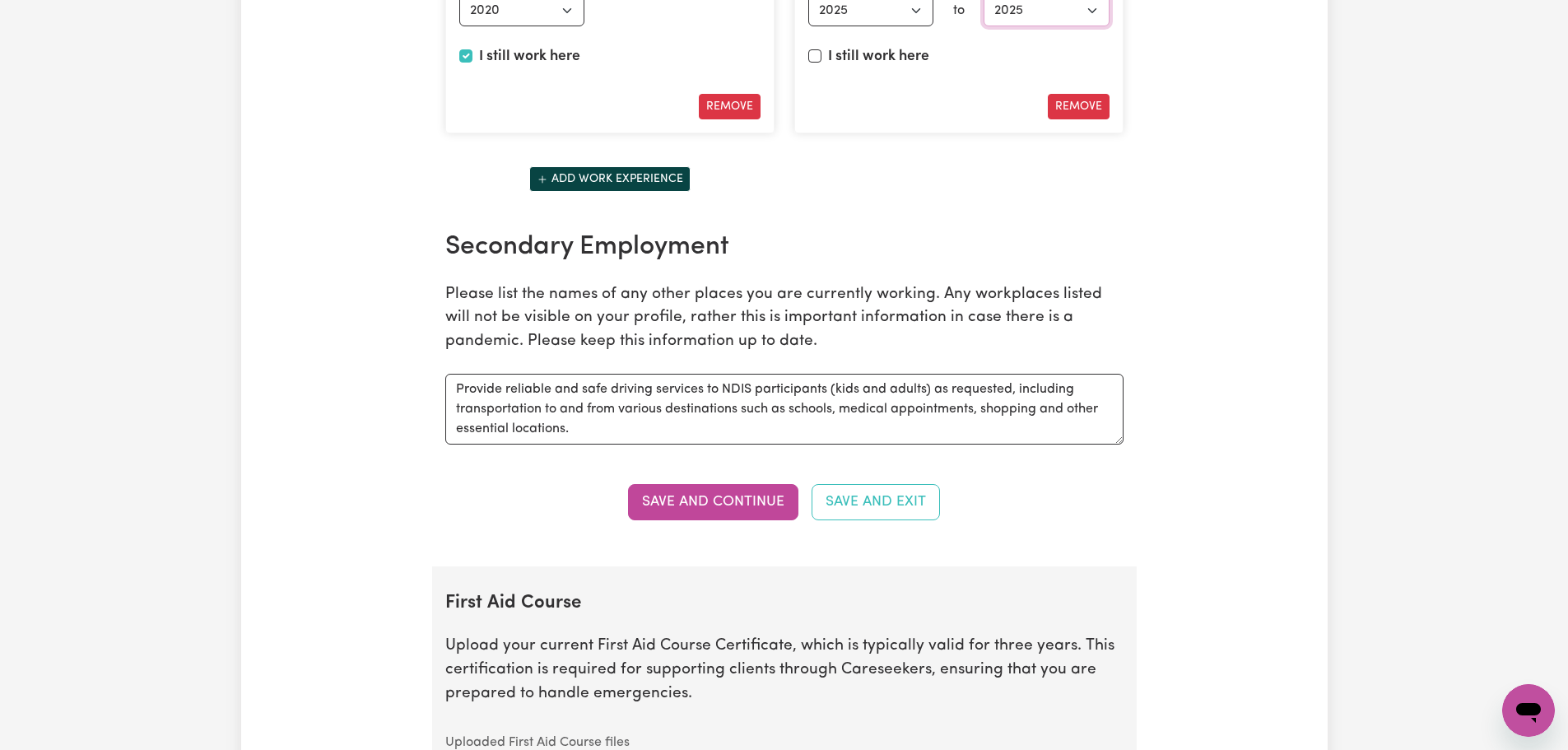
scroll to position [2718, 0]
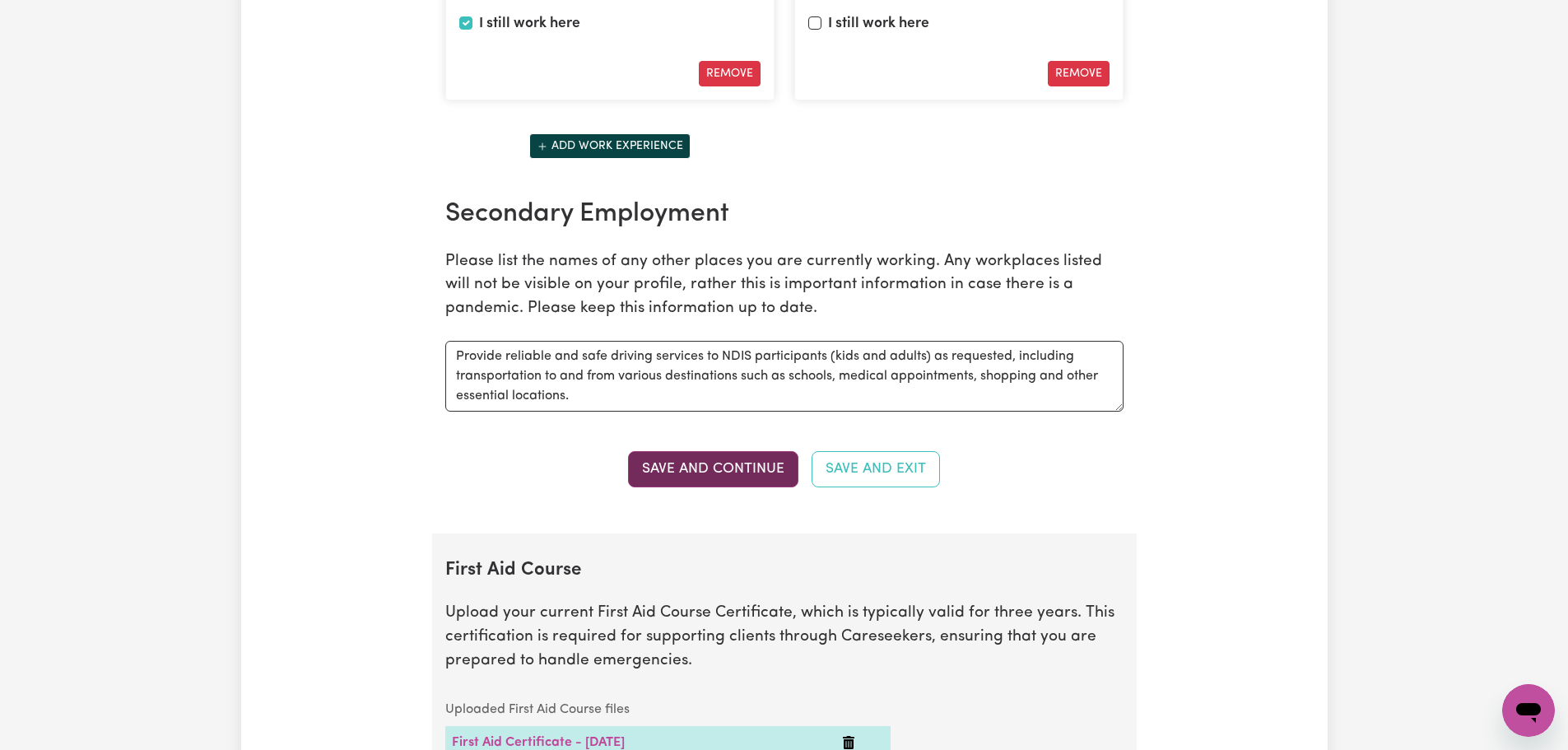
click at [756, 473] on button "Save and Continue" at bounding box center [713, 469] width 170 height 36
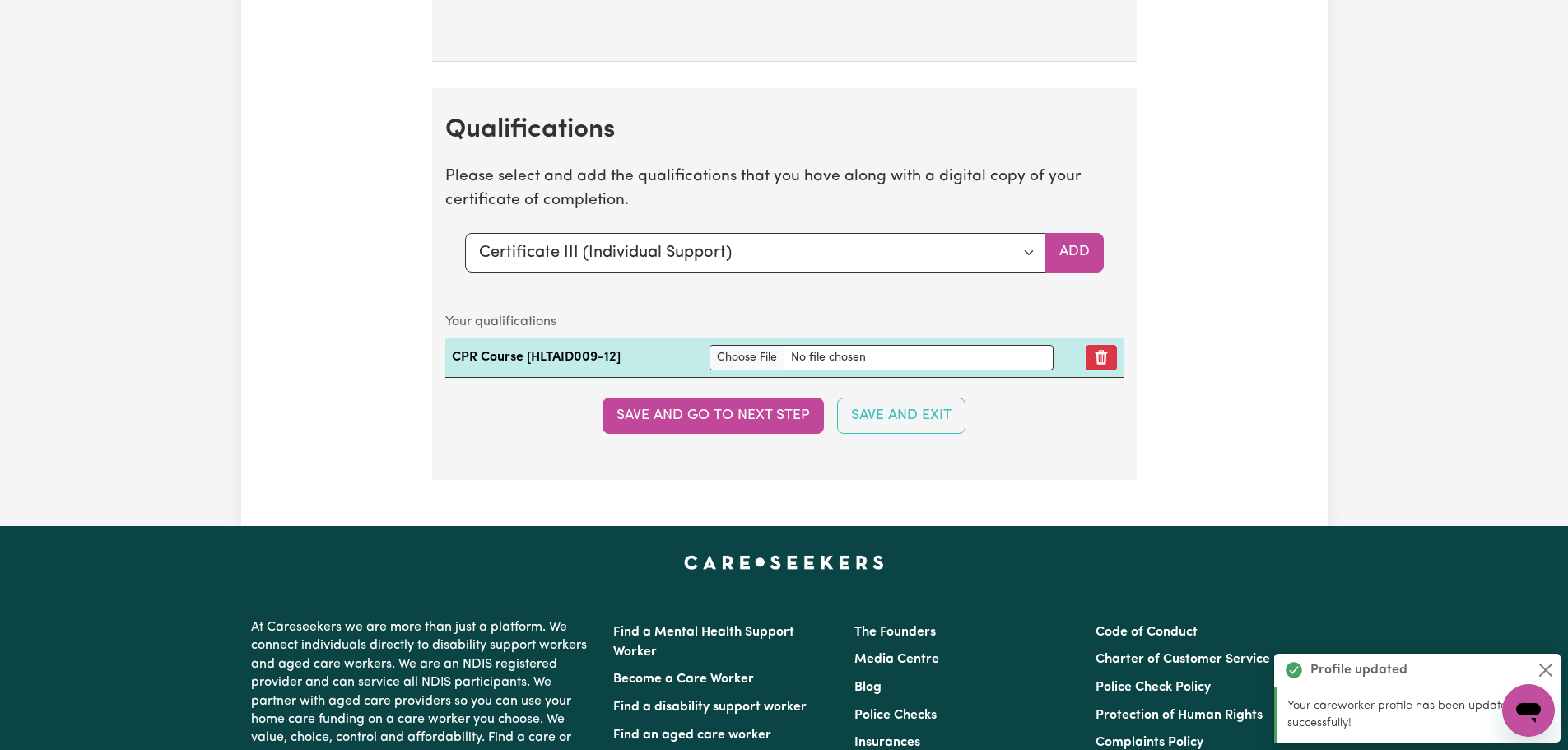
scroll to position [4241, 0]
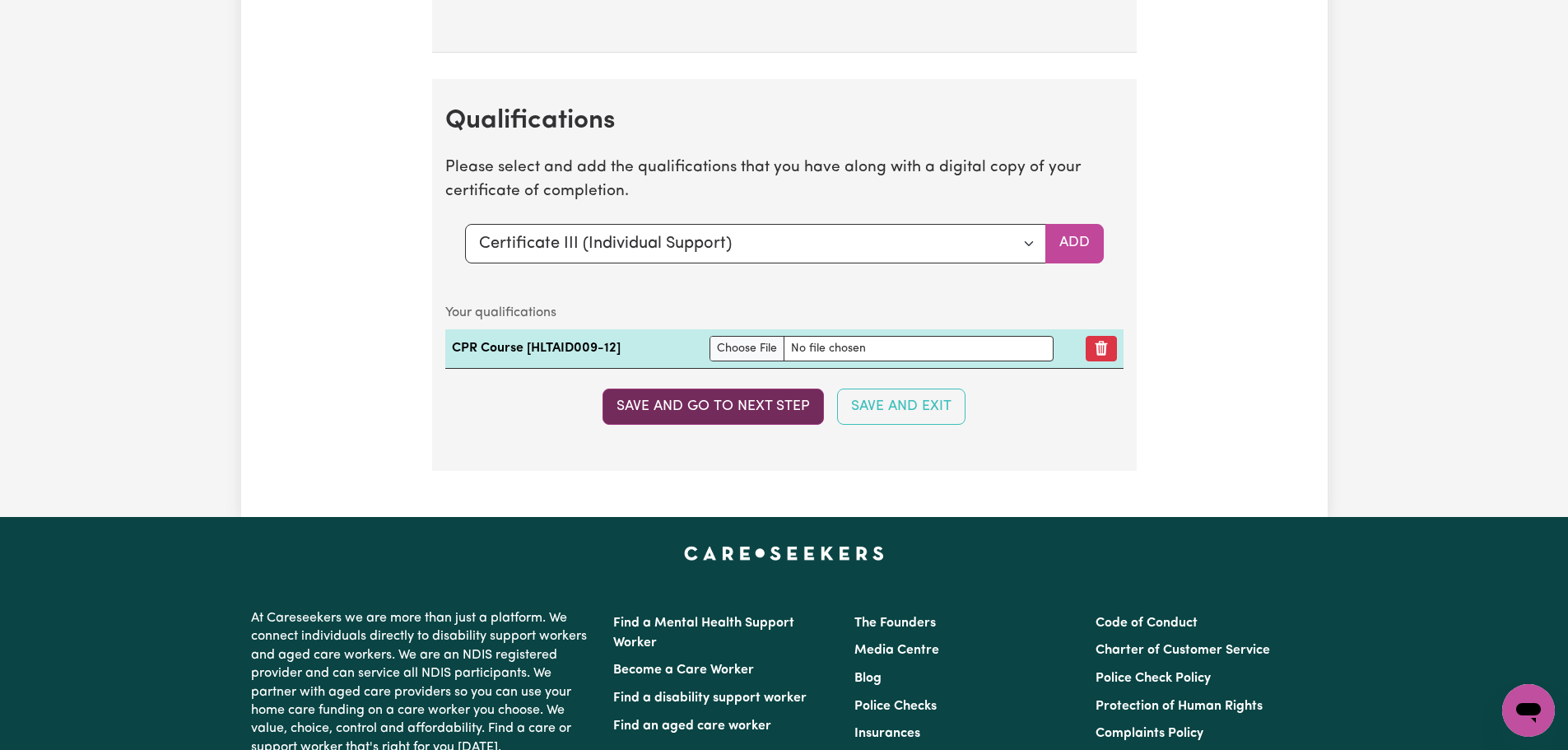
click at [704, 411] on button "Save and go to next step" at bounding box center [713, 407] width 221 height 36
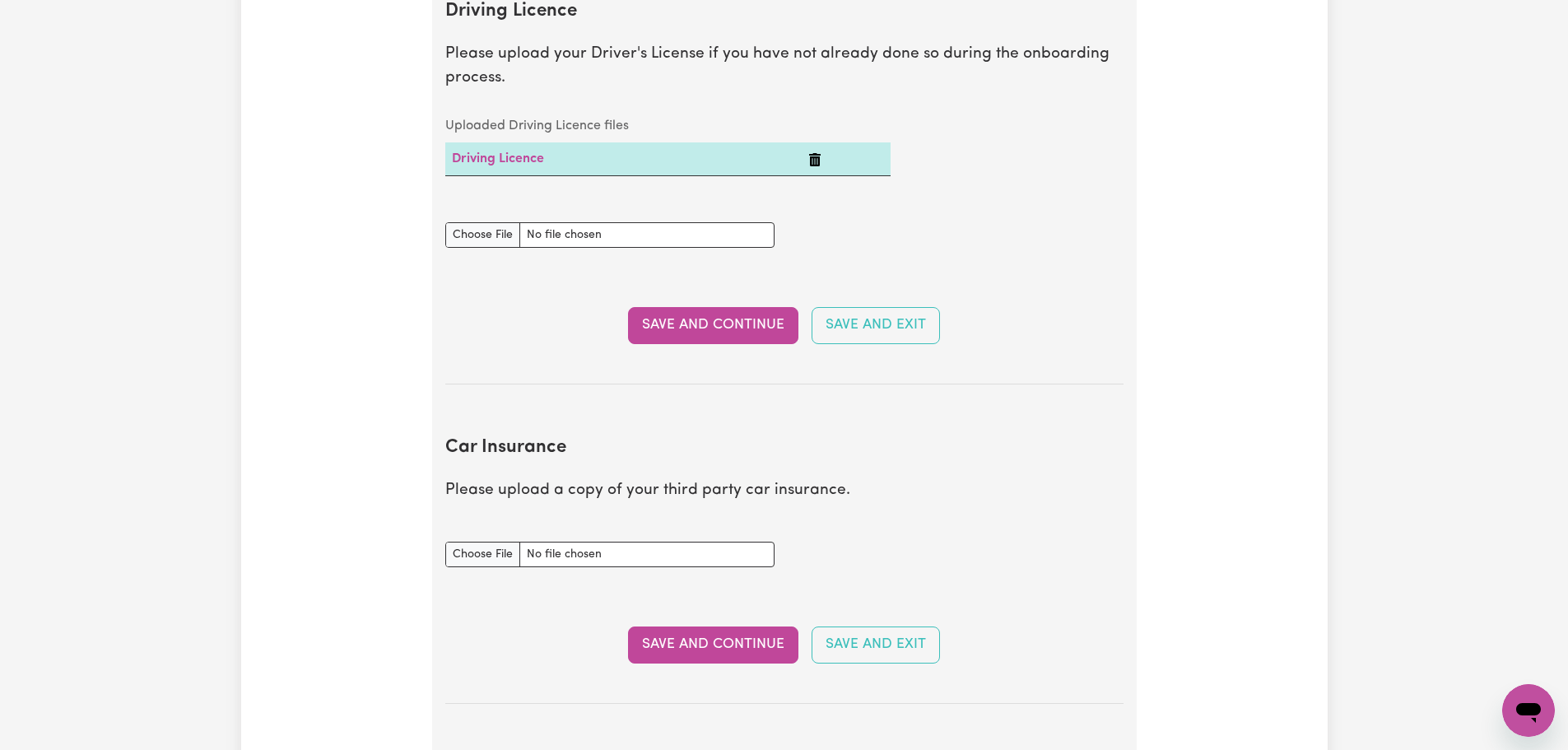
scroll to position [824, 0]
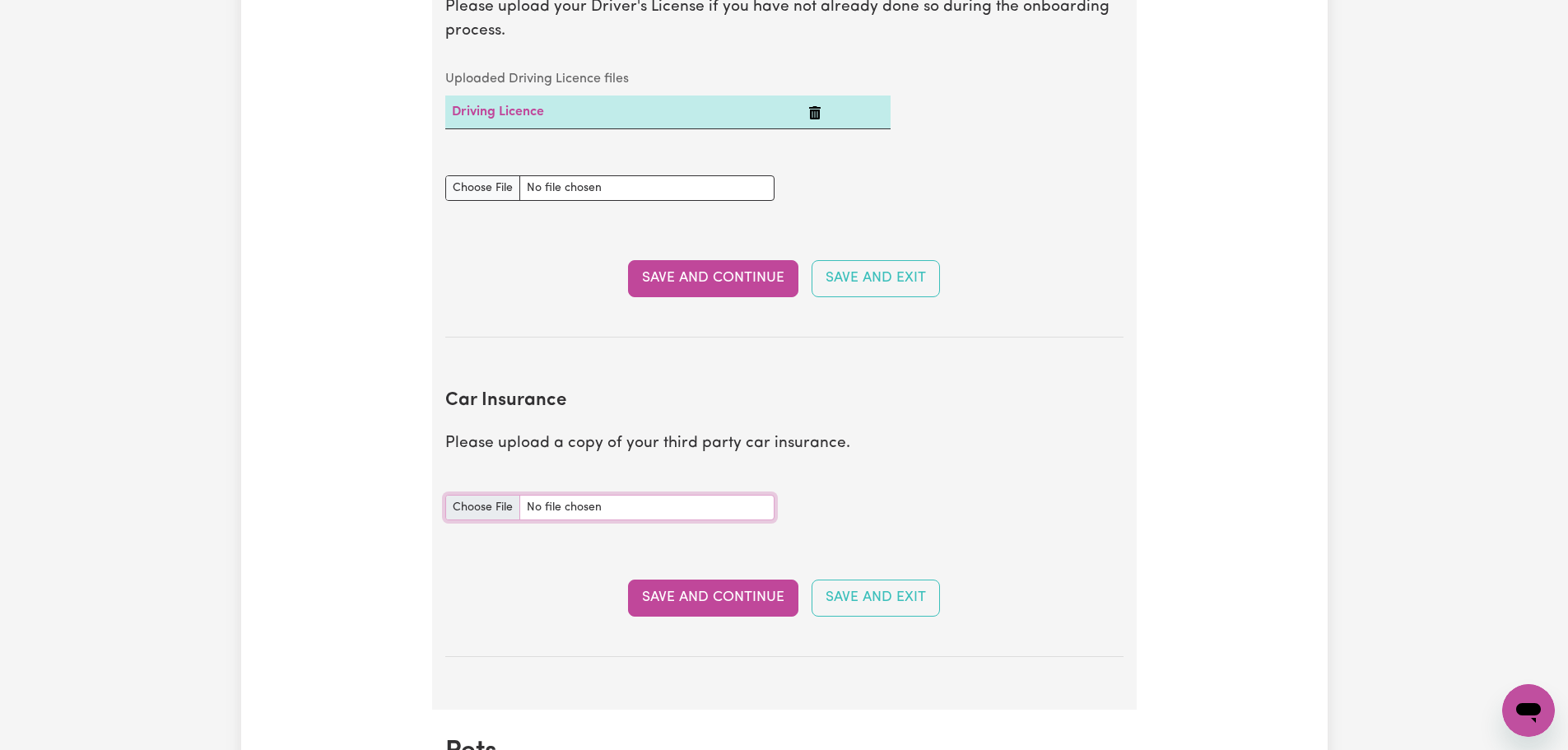
click at [466, 503] on input "Car Insurance document" at bounding box center [610, 508] width 330 height 26
type input "C:\fakepath\Policy Renewal Document.pdf"
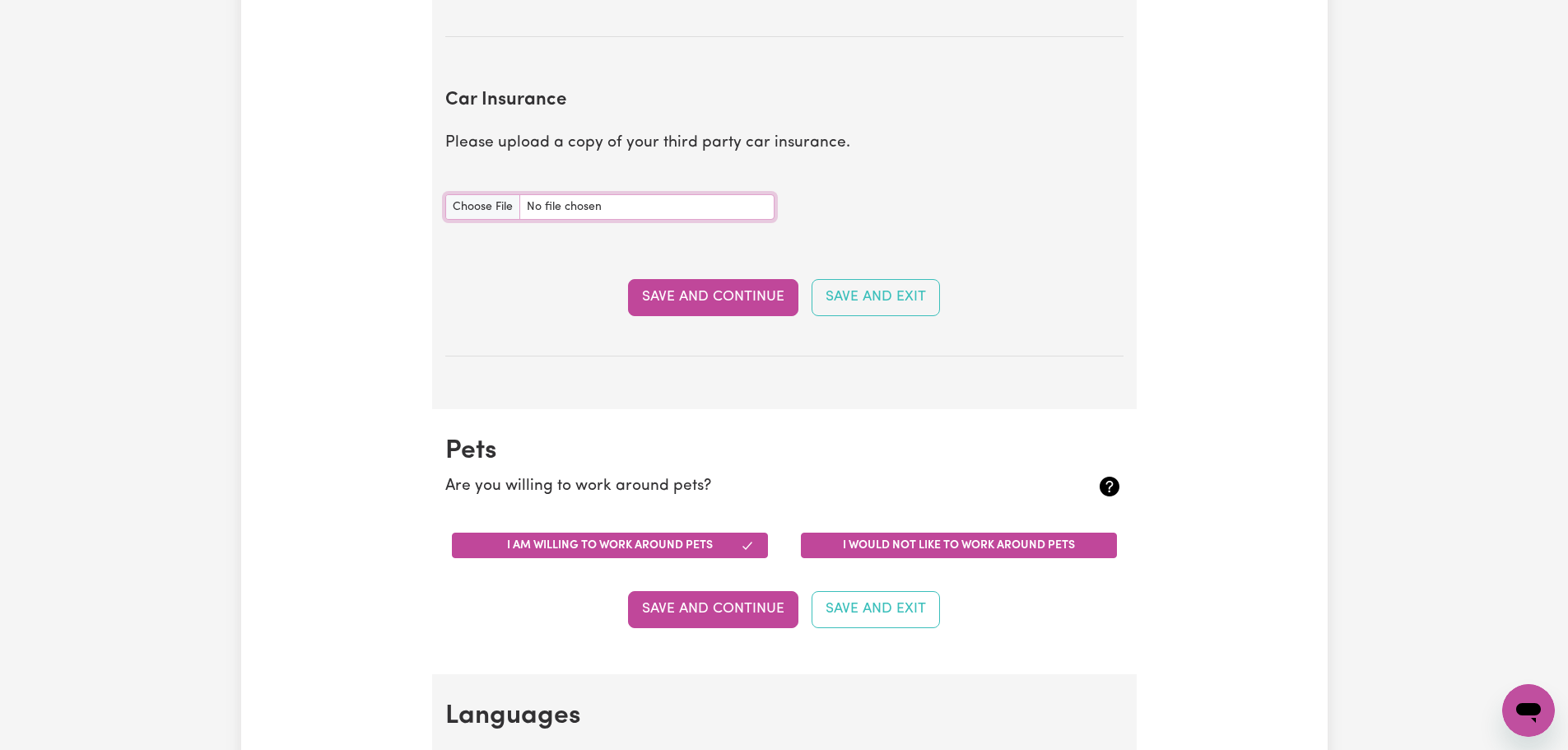
scroll to position [1153, 0]
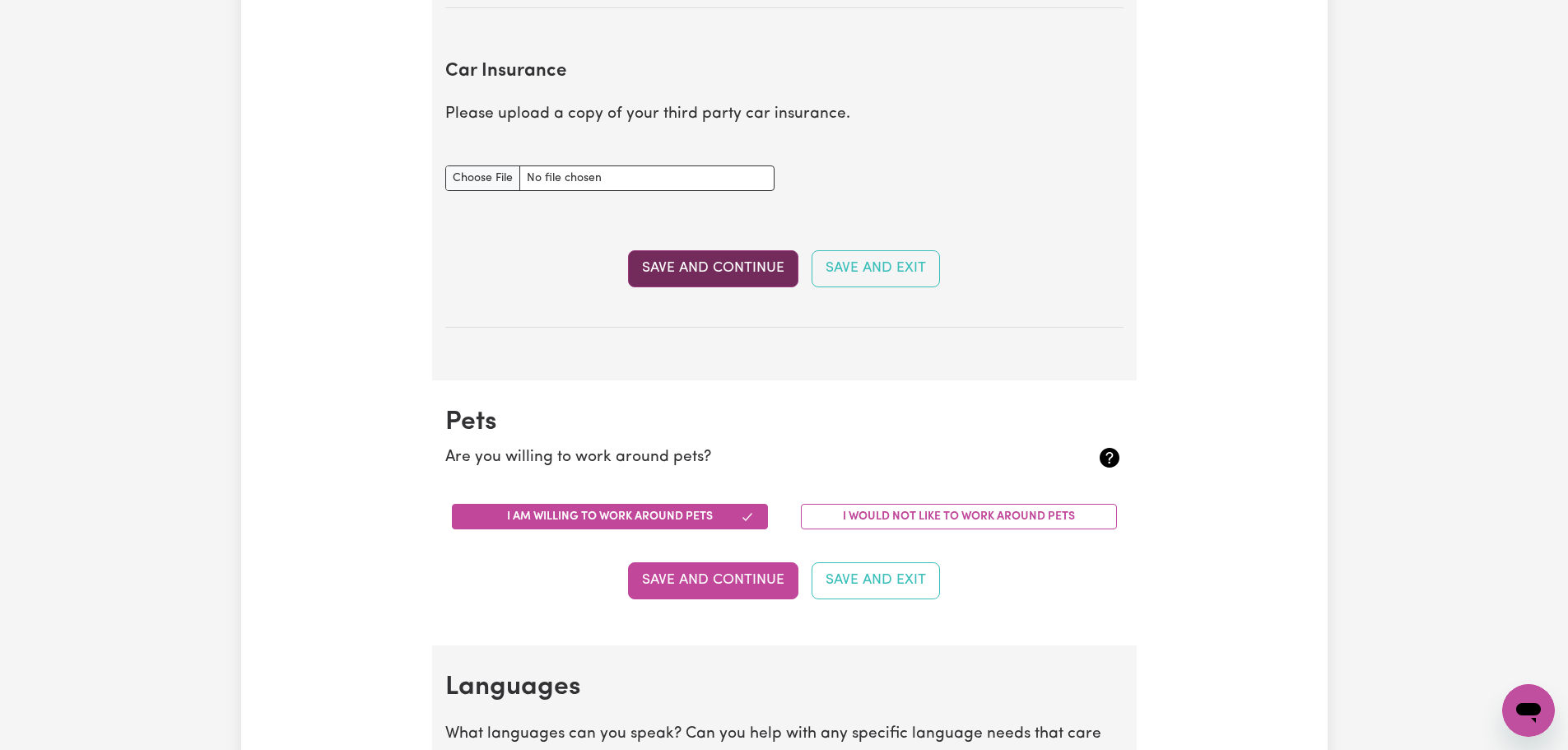
click at [724, 281] on button "Save and Continue" at bounding box center [713, 269] width 170 height 36
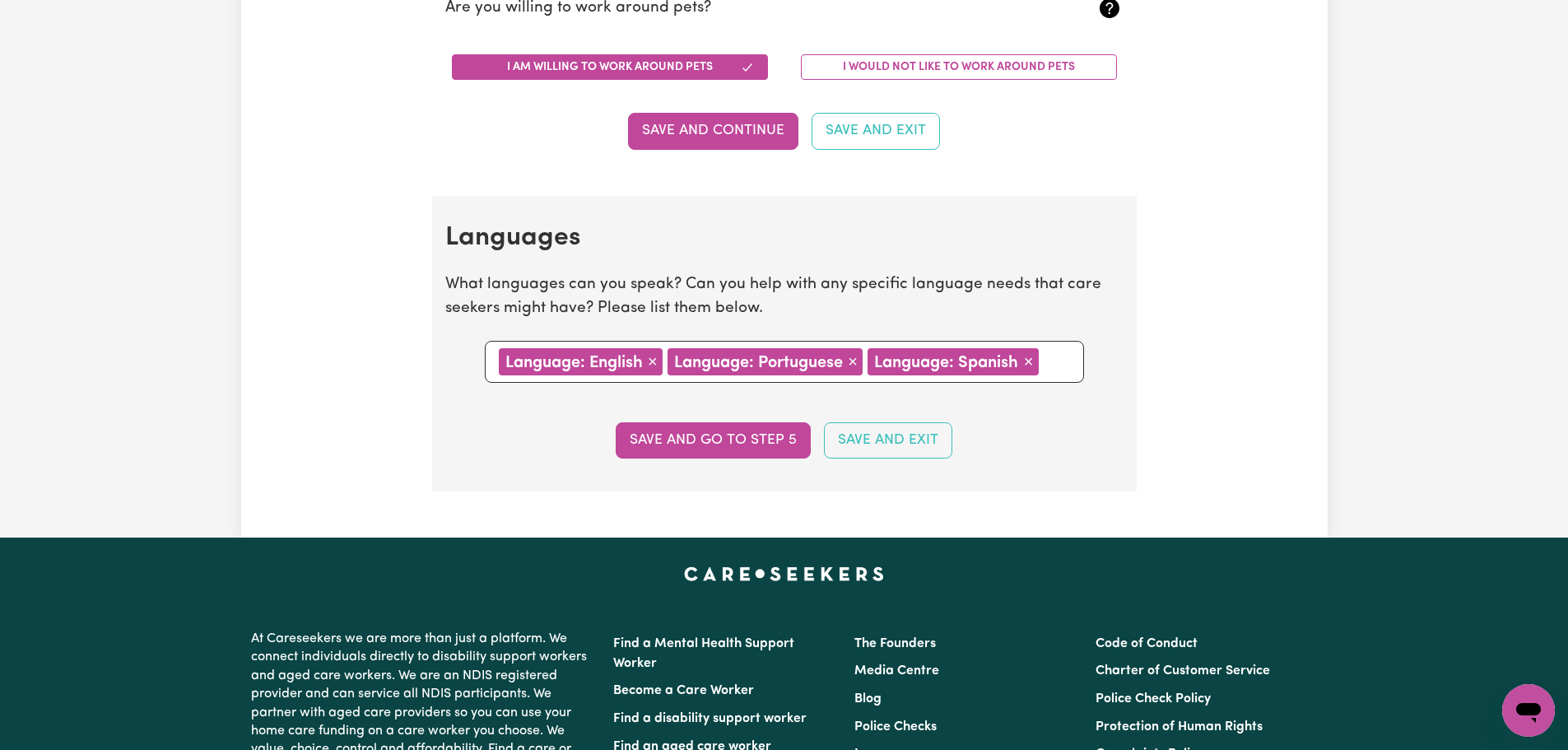
scroll to position [1698, 0]
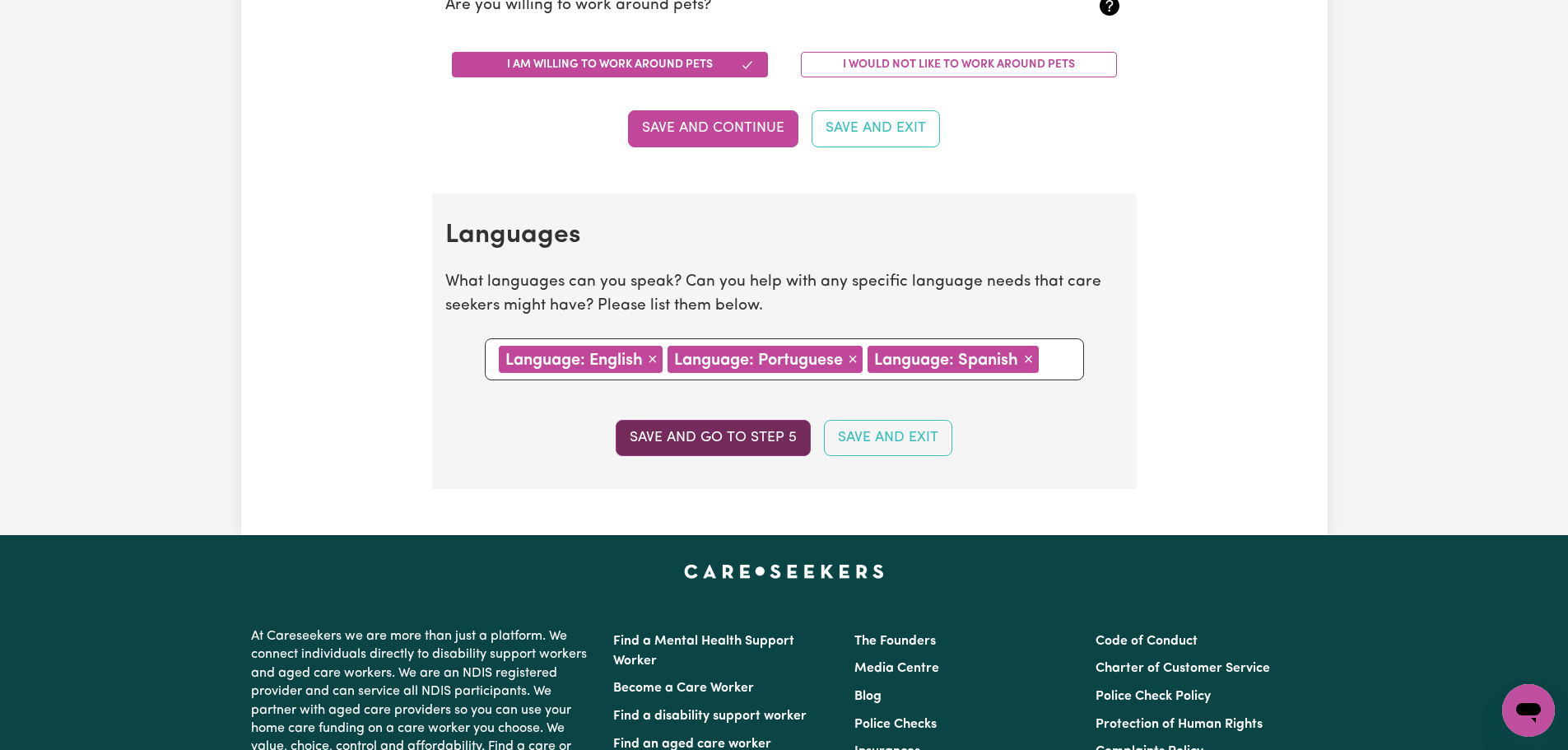
click at [711, 439] on button "Save and go to step 5" at bounding box center [713, 438] width 195 height 36
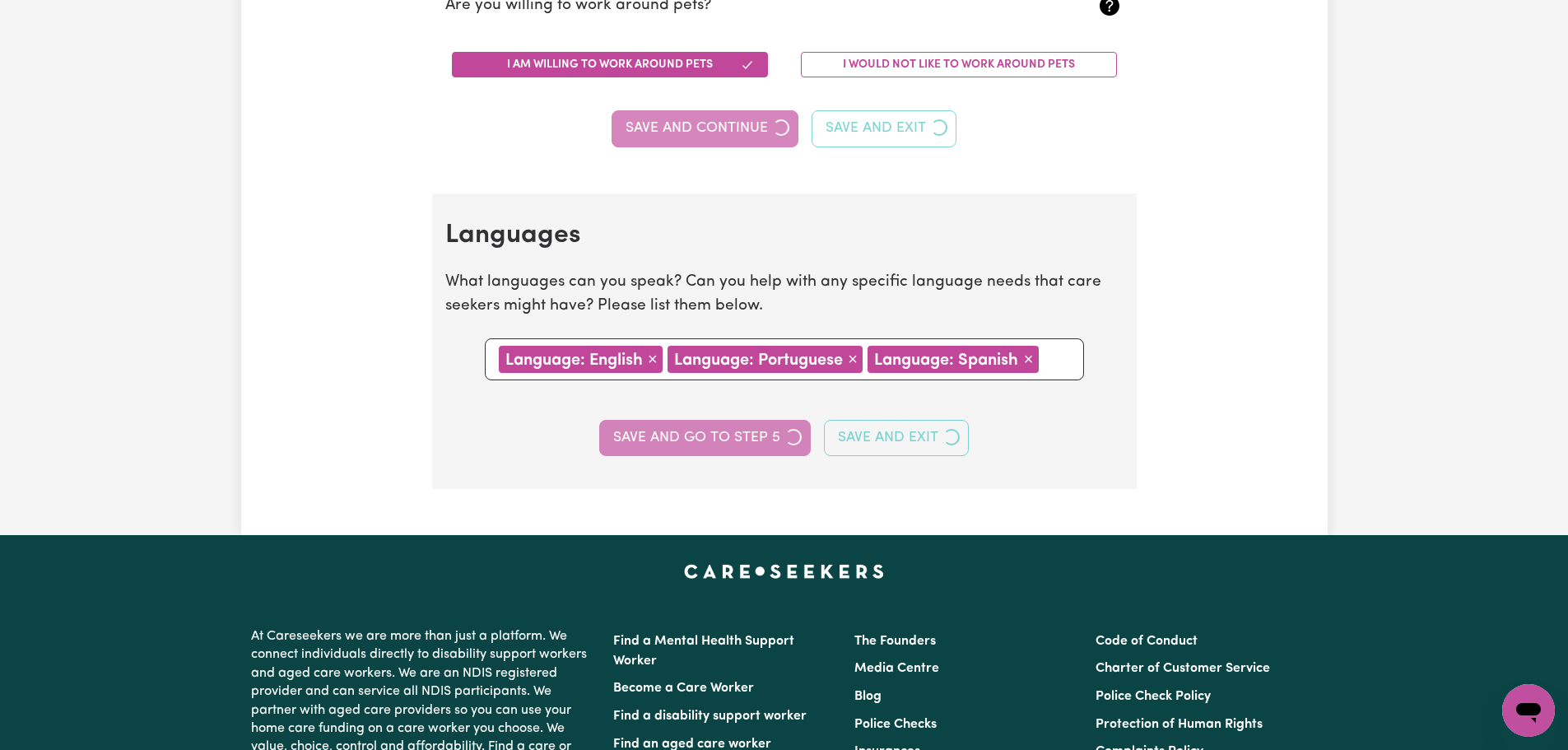
select select "I am providing services privately on my own"
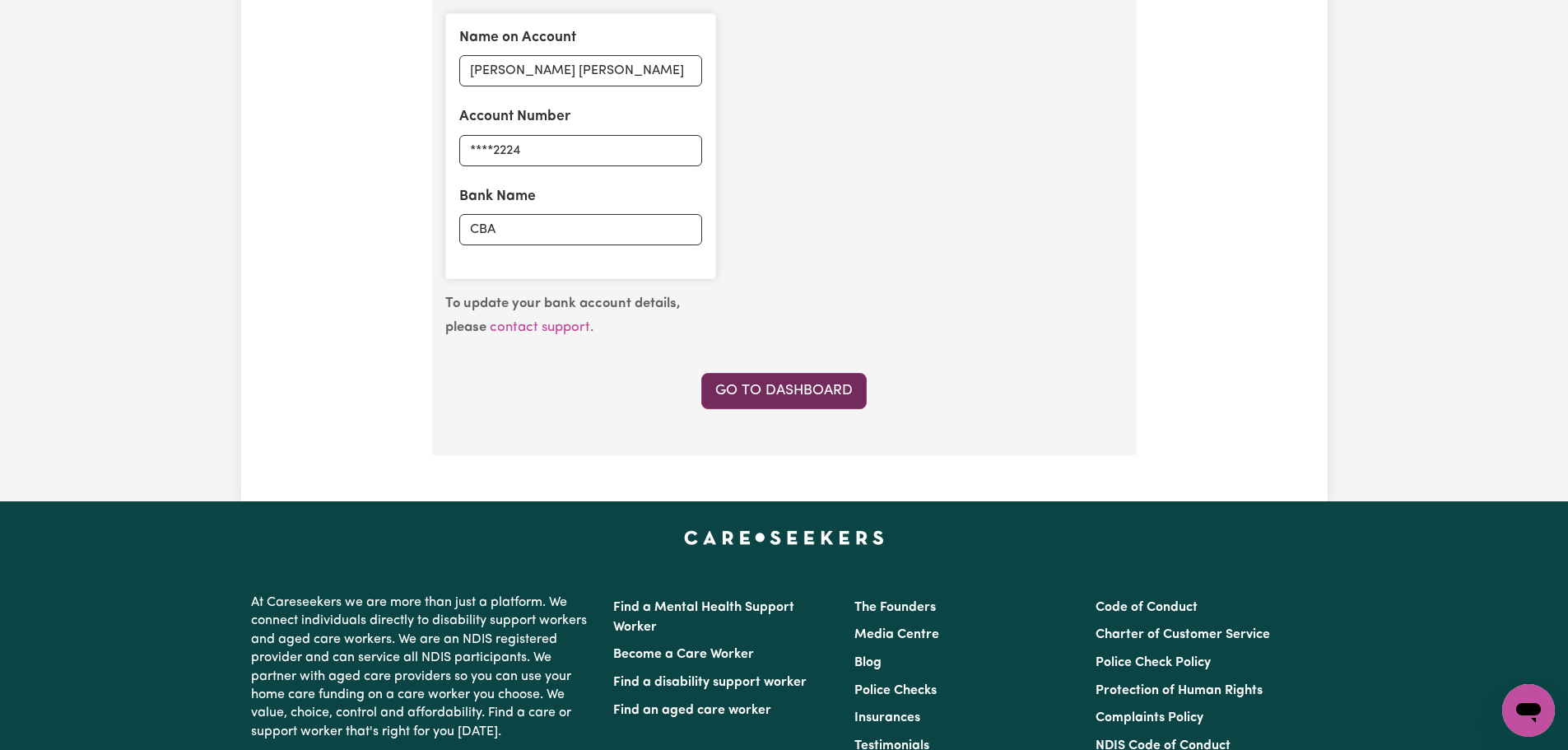
scroll to position [1236, 0]
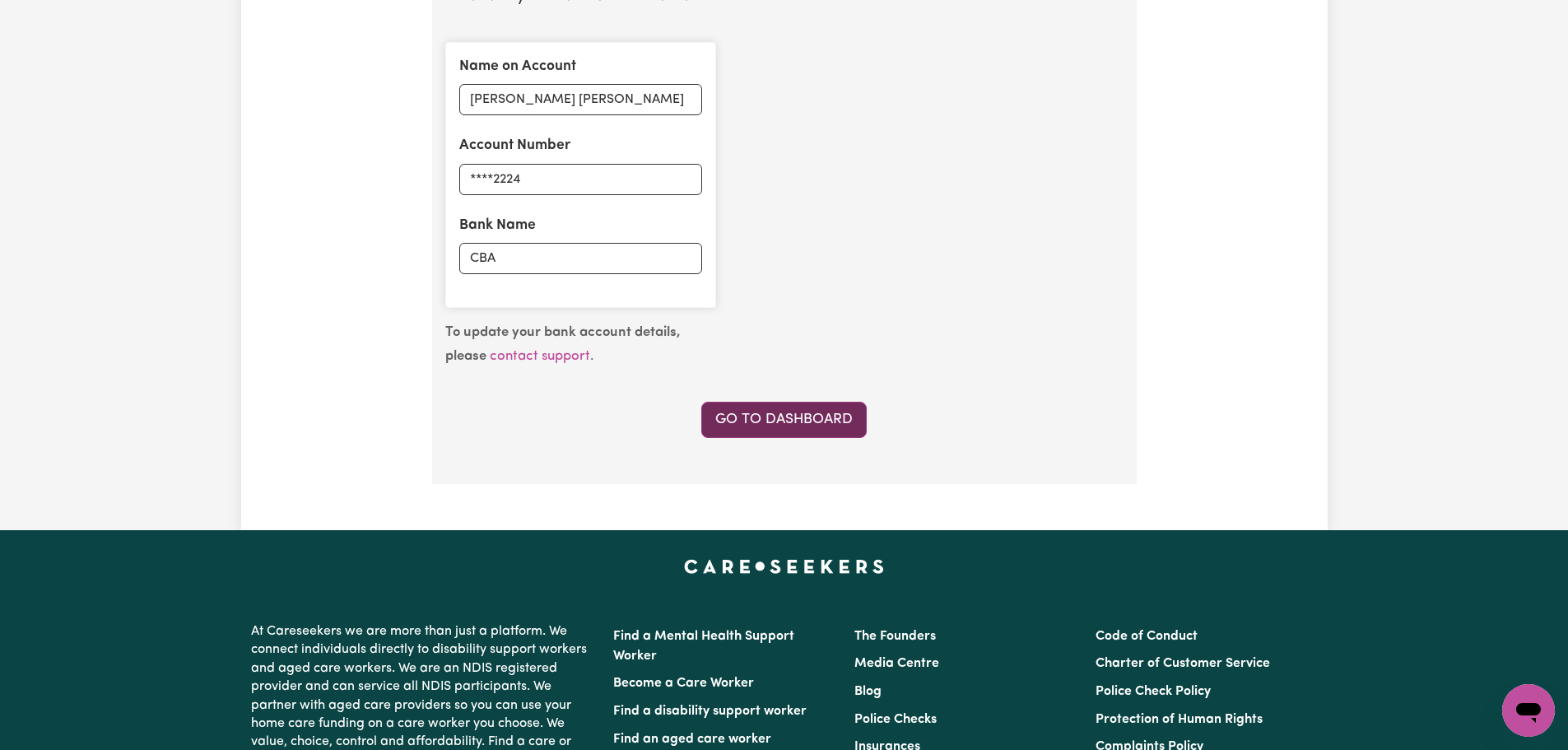
click at [821, 415] on link "Go to Dashboard" at bounding box center [784, 420] width 165 height 36
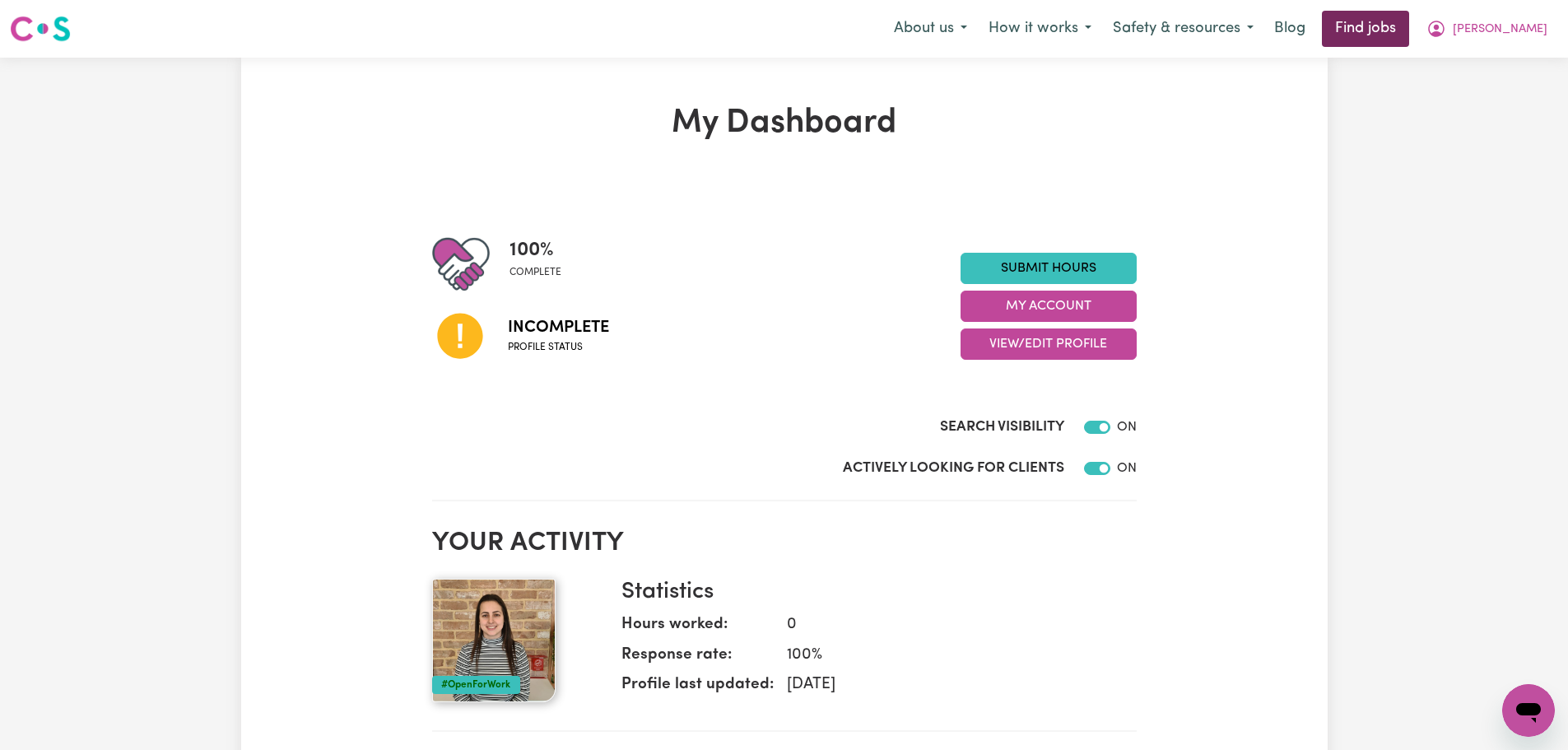
click at [1398, 46] on link "Find jobs" at bounding box center [1365, 28] width 87 height 36
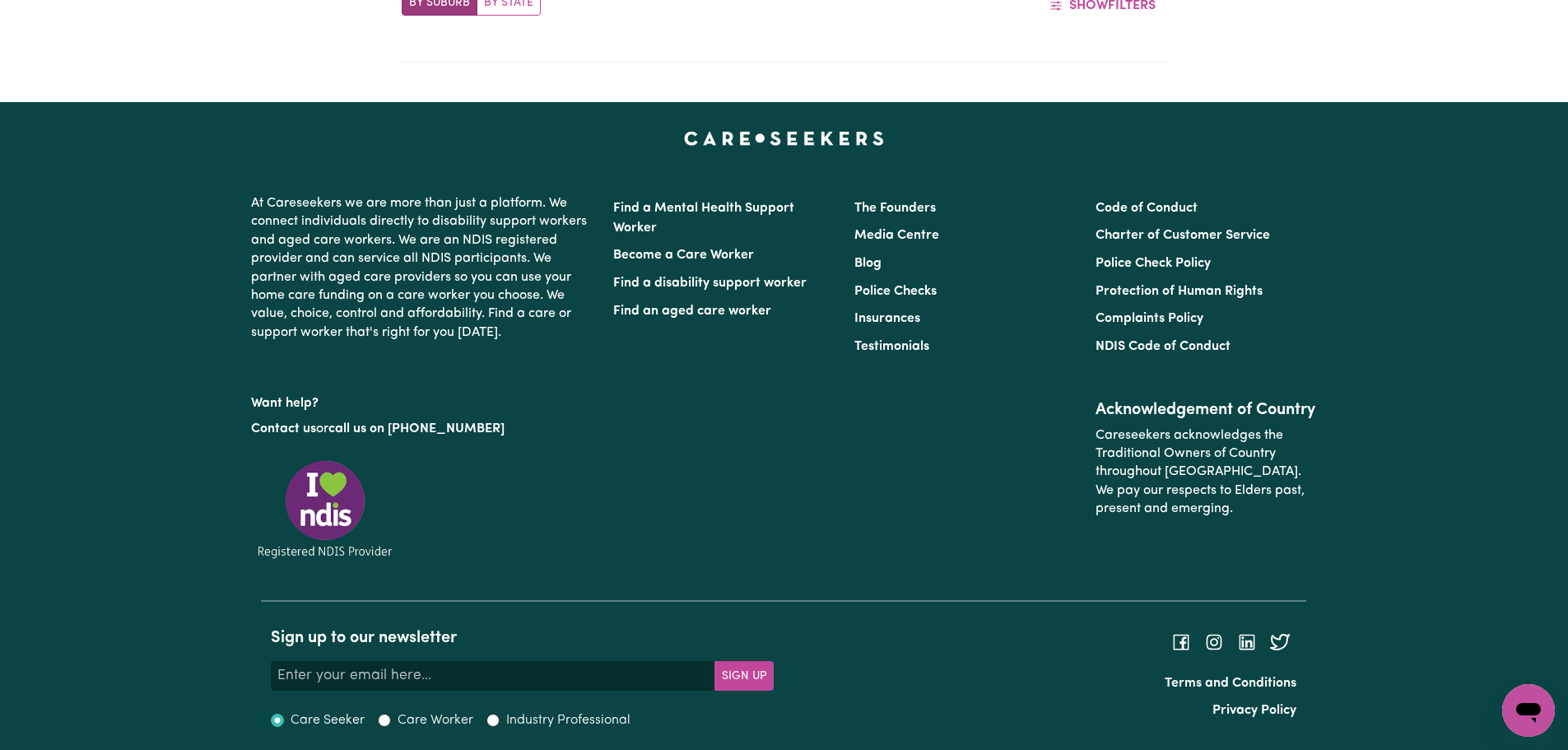
scroll to position [763, 0]
